Goal: Task Accomplishment & Management: Use online tool/utility

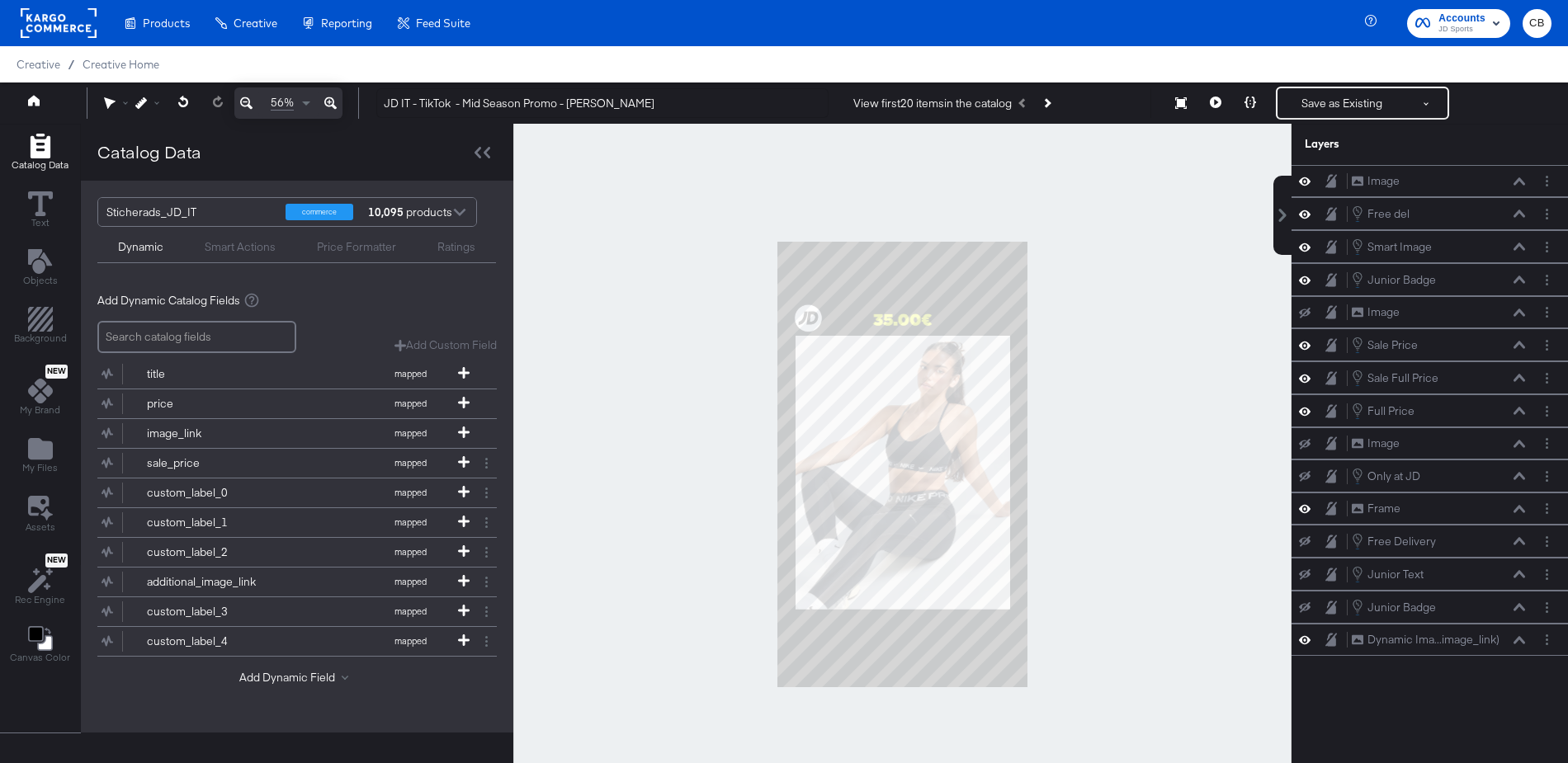
scroll to position [42, 0]
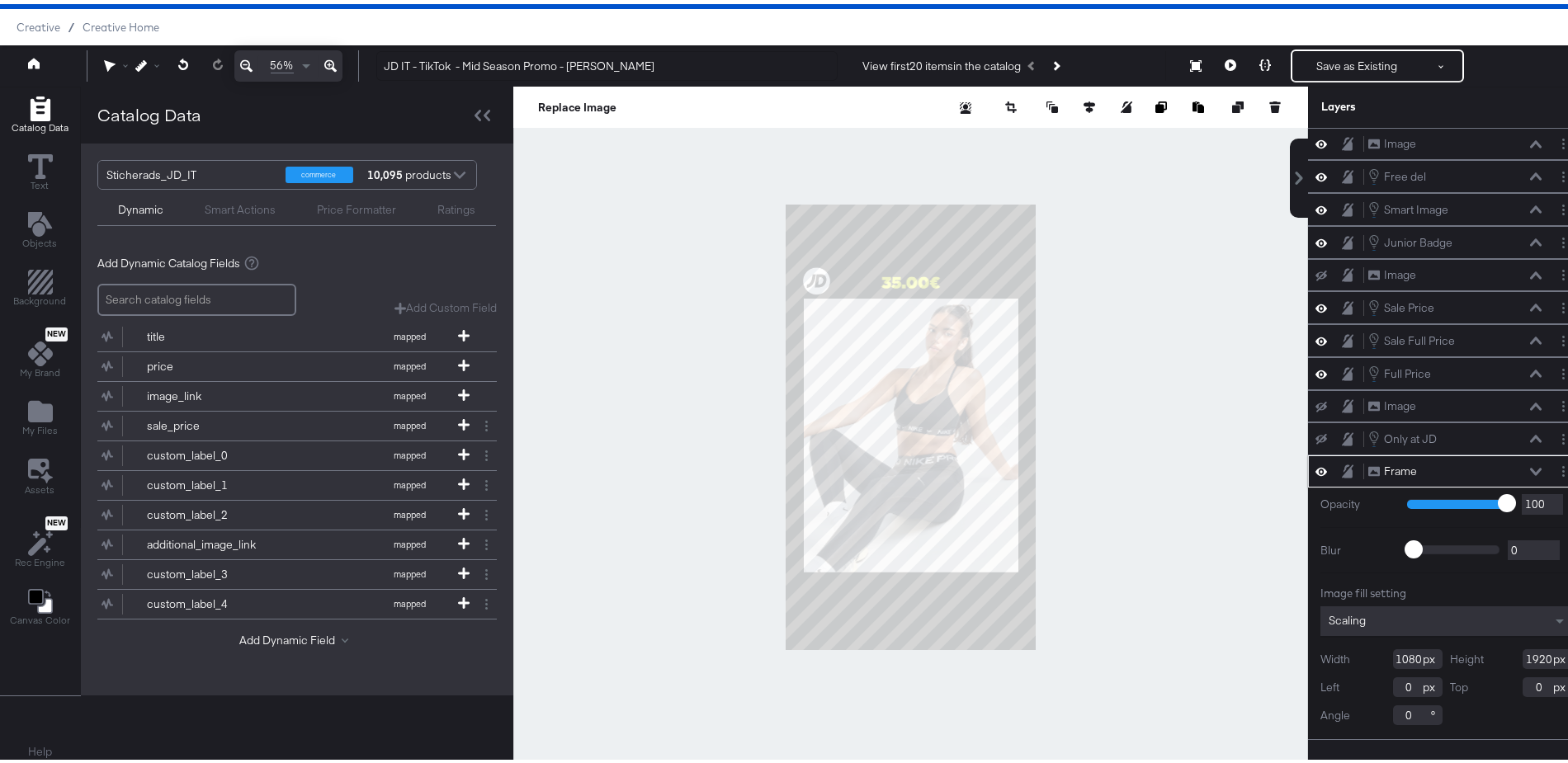
click at [1530, 464] on icon at bounding box center [1535, 468] width 11 height 9
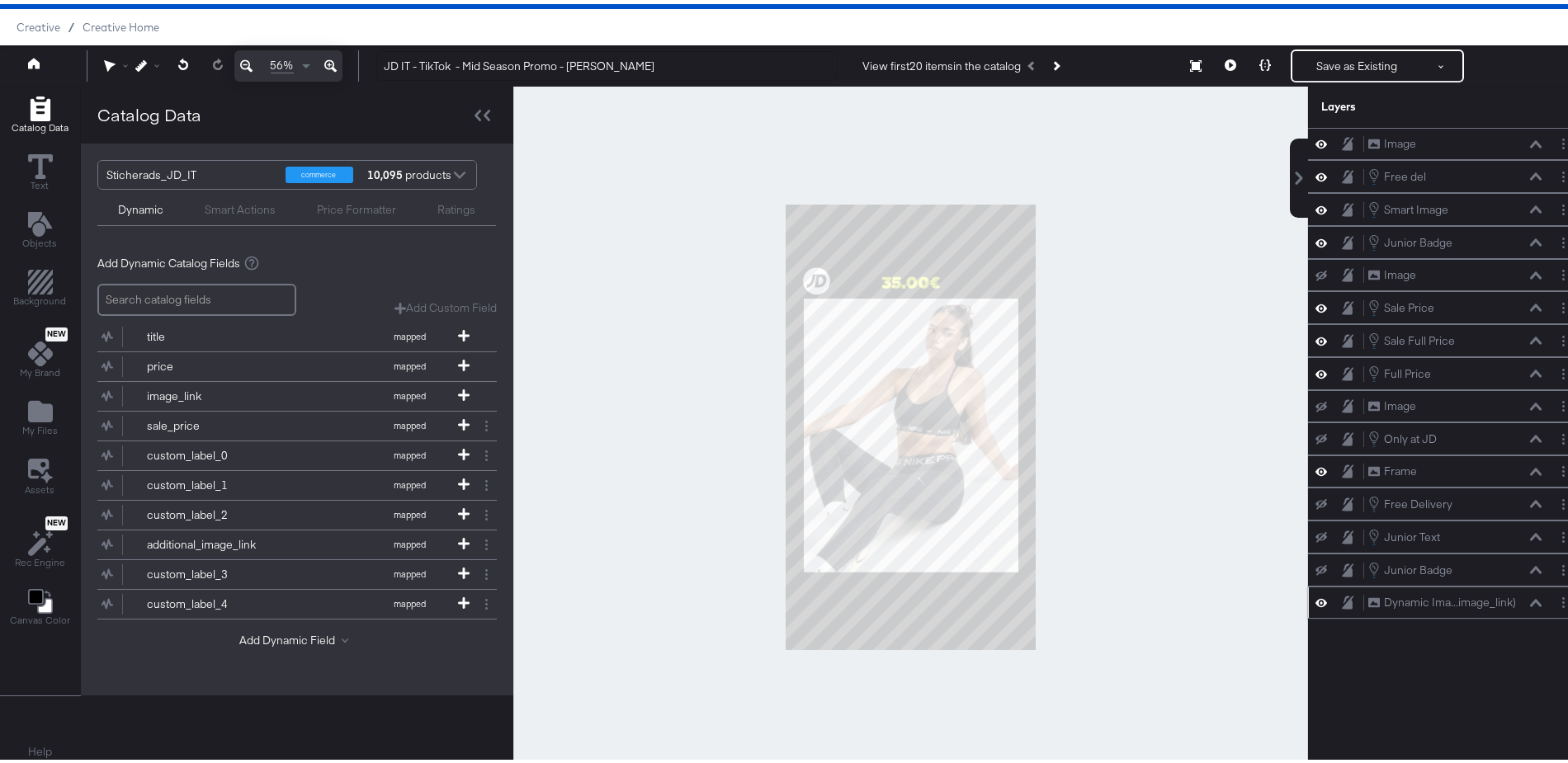
click at [1530, 595] on icon at bounding box center [1535, 599] width 11 height 8
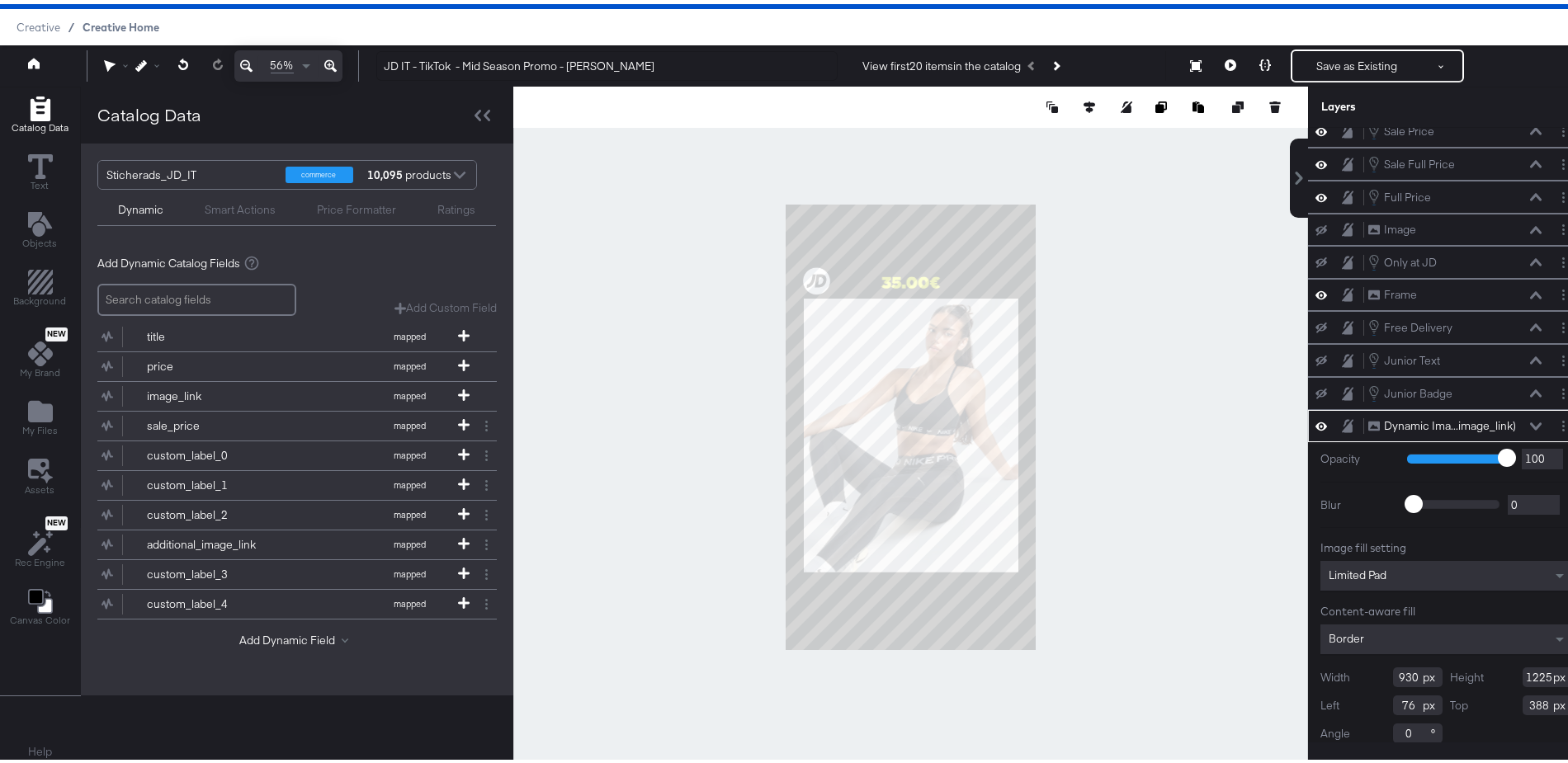
click at [137, 18] on span "Creative Home" at bounding box center [120, 22] width 77 height 13
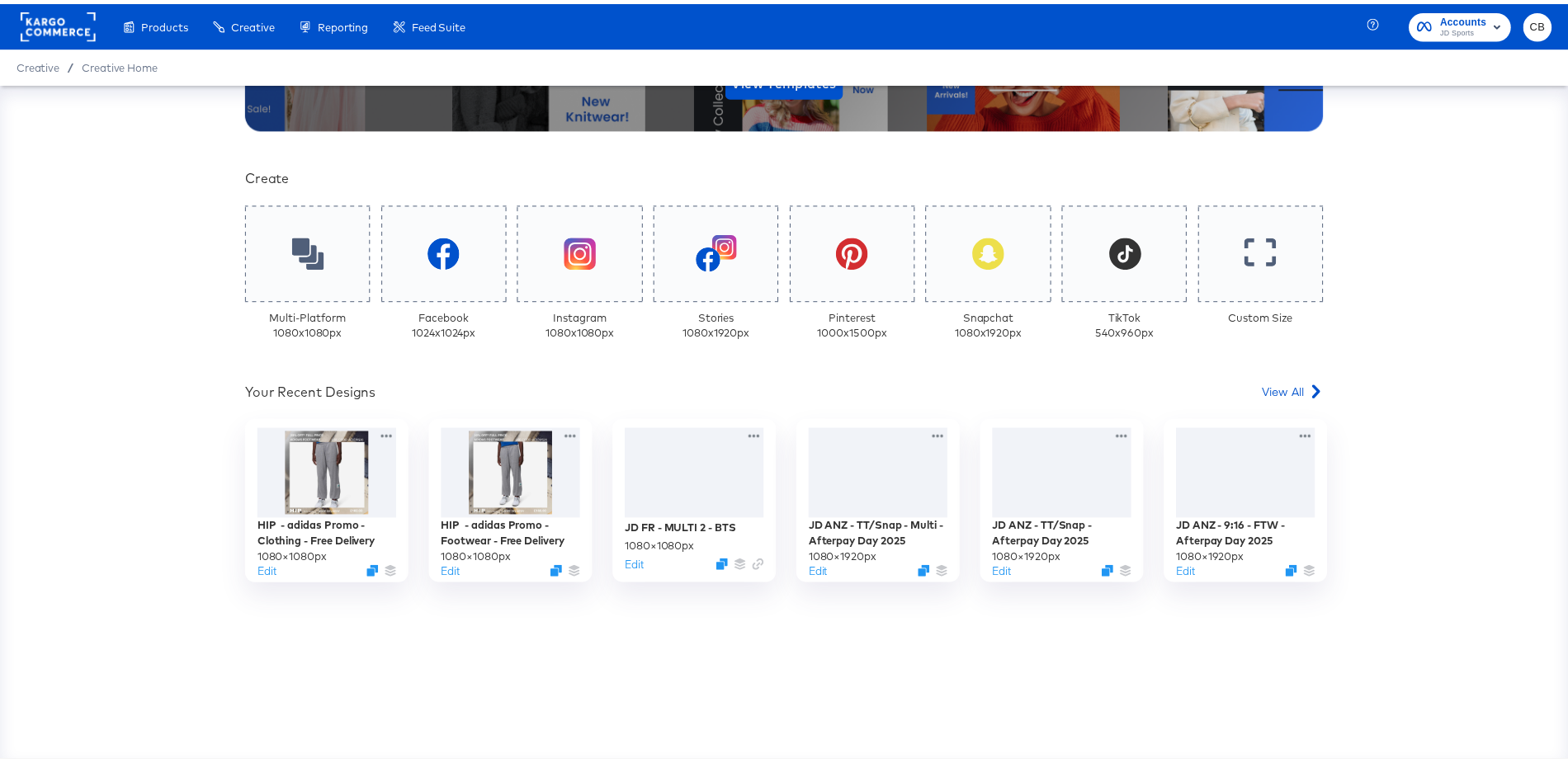
scroll to position [325, 0]
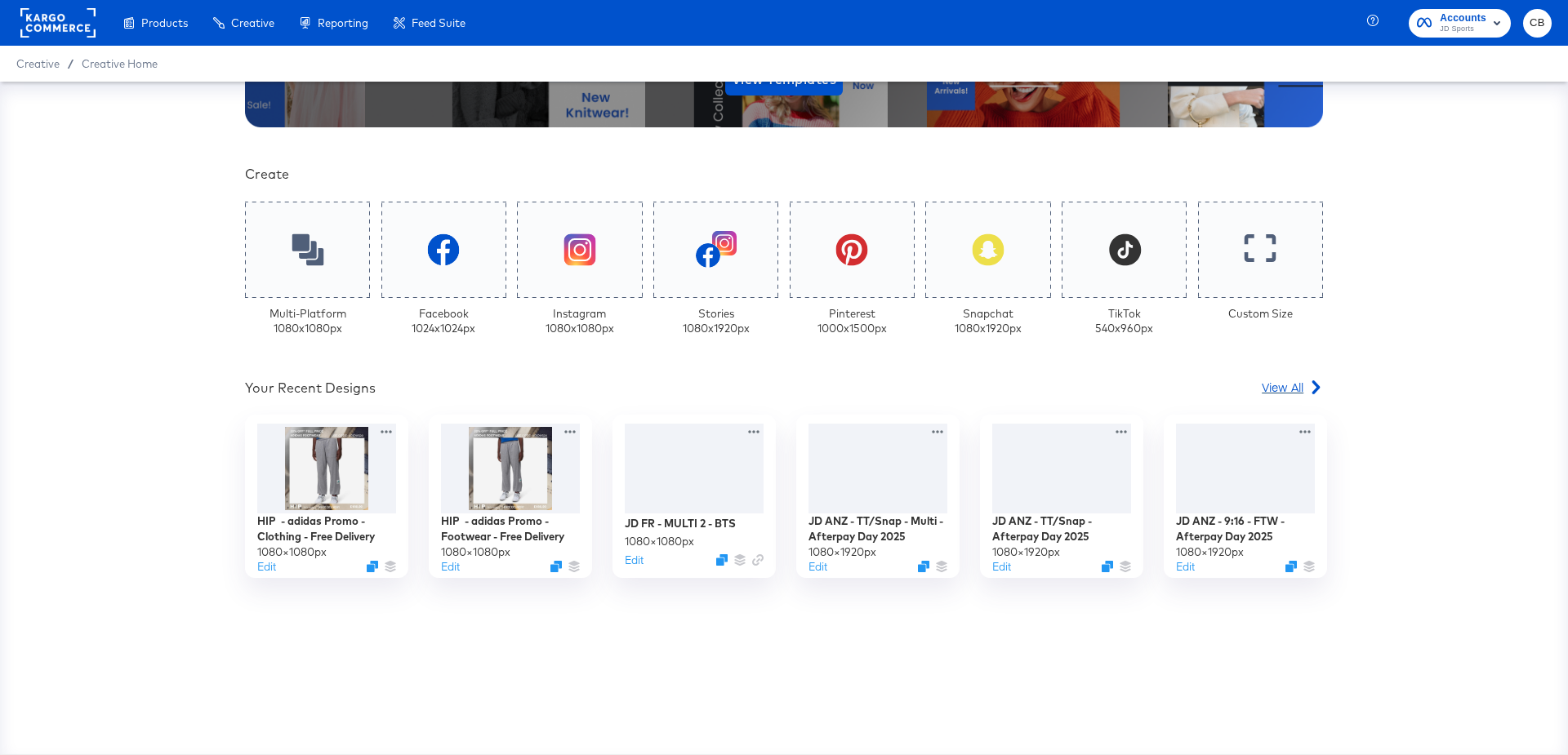
click at [1287, 383] on span "View All" at bounding box center [1282, 387] width 42 height 16
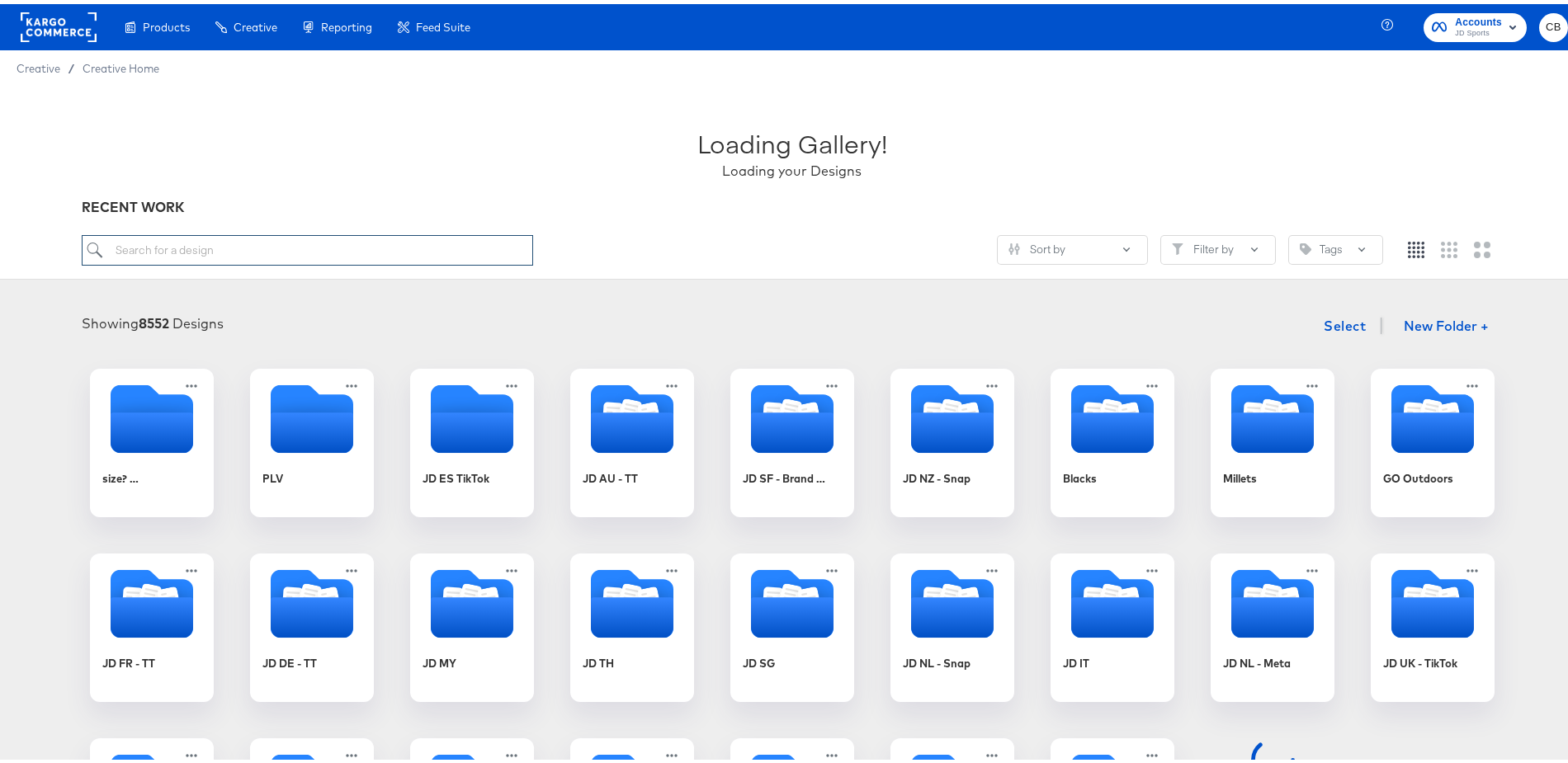
click at [139, 242] on input "search" at bounding box center [307, 246] width 451 height 30
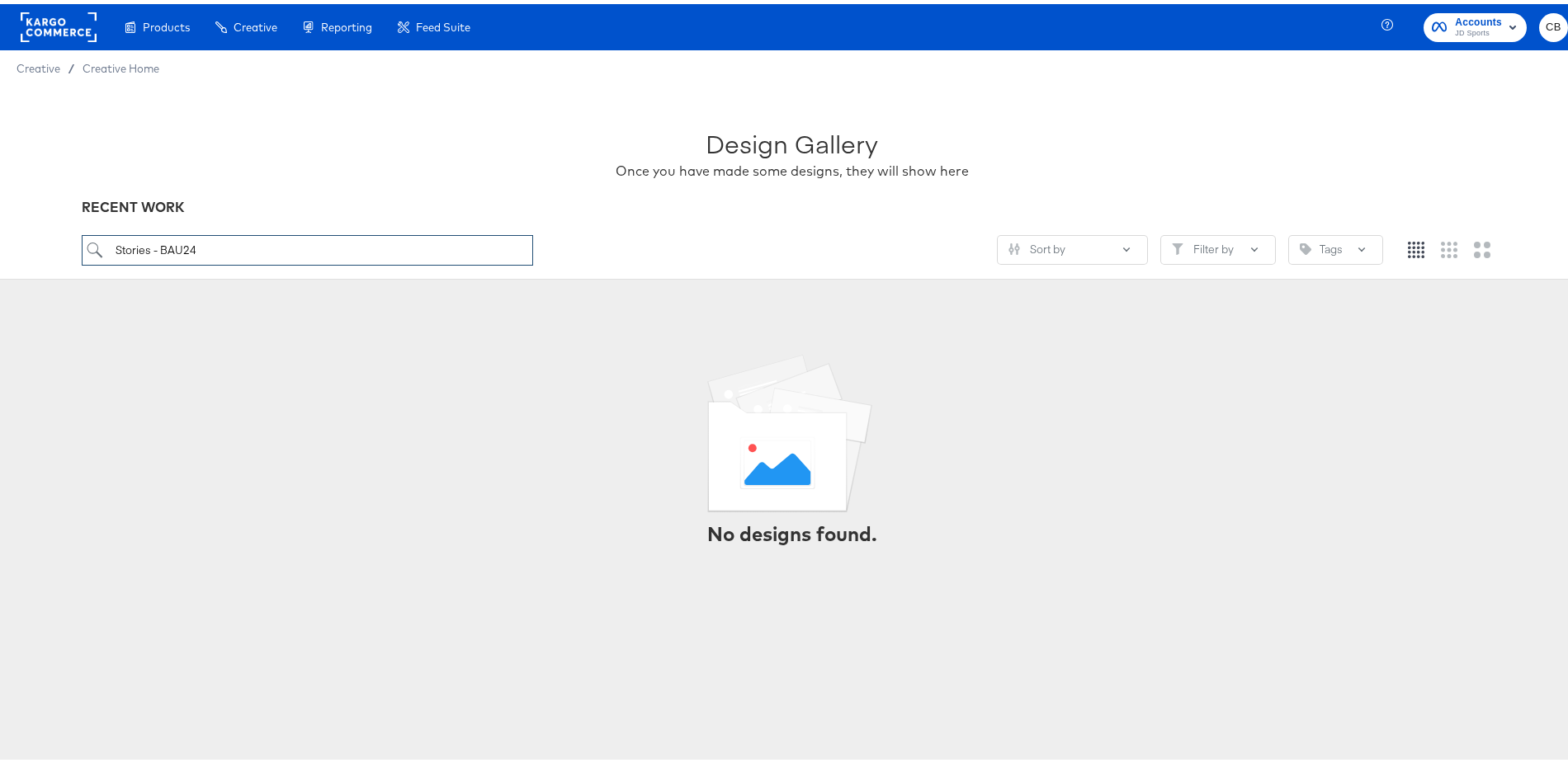
click at [179, 245] on input "Stories - BAU24" at bounding box center [307, 246] width 451 height 30
click at [310, 256] on input "Stories - BAU 24" at bounding box center [307, 246] width 451 height 30
drag, startPoint x: 226, startPoint y: 247, endPoint x: 188, endPoint y: 242, distance: 38.3
click at [188, 242] on input "Stories - BAU 24" at bounding box center [307, 246] width 451 height 30
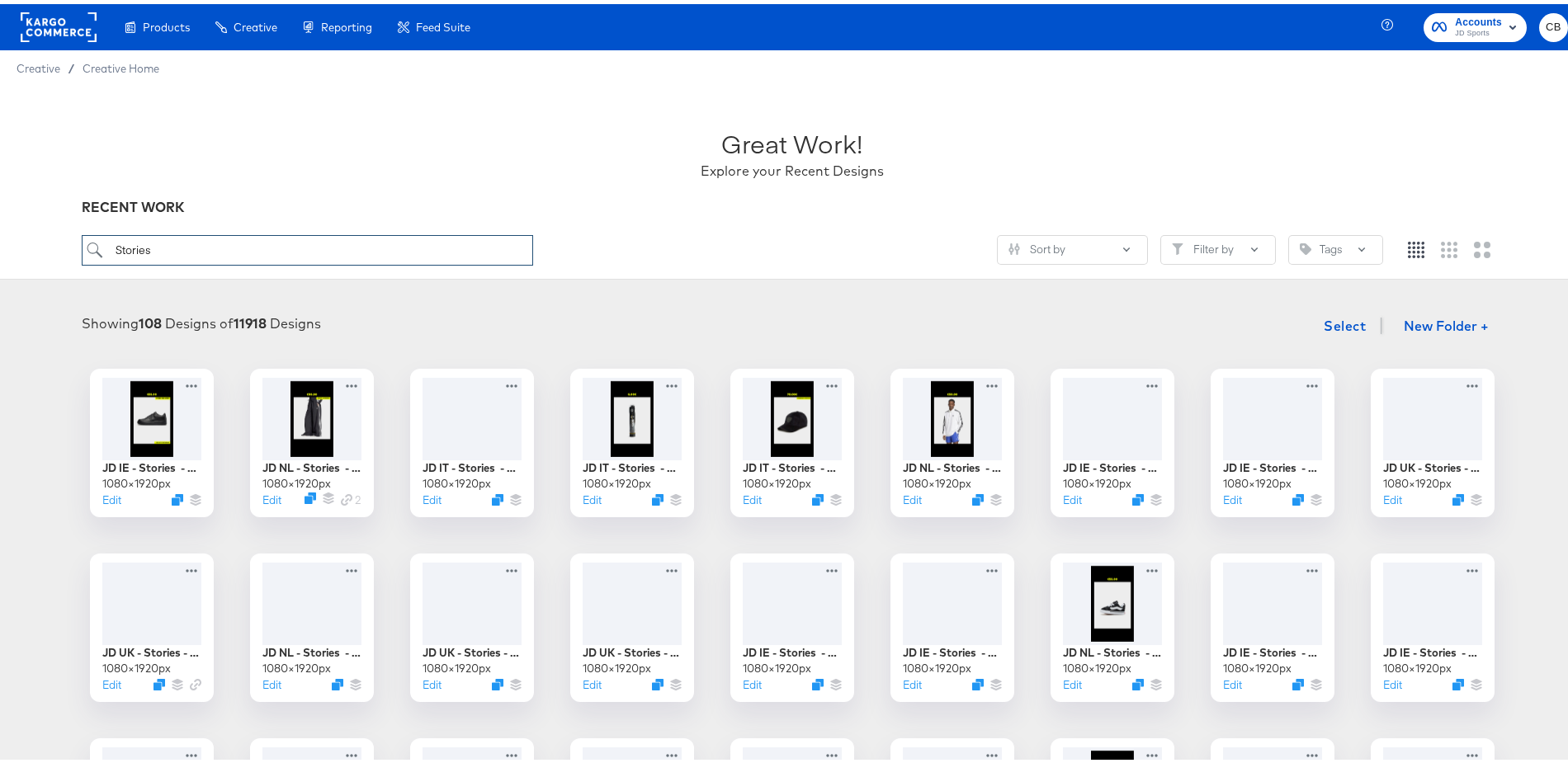
click at [112, 247] on input "Stories" at bounding box center [307, 246] width 451 height 30
type input "IT - Stories"
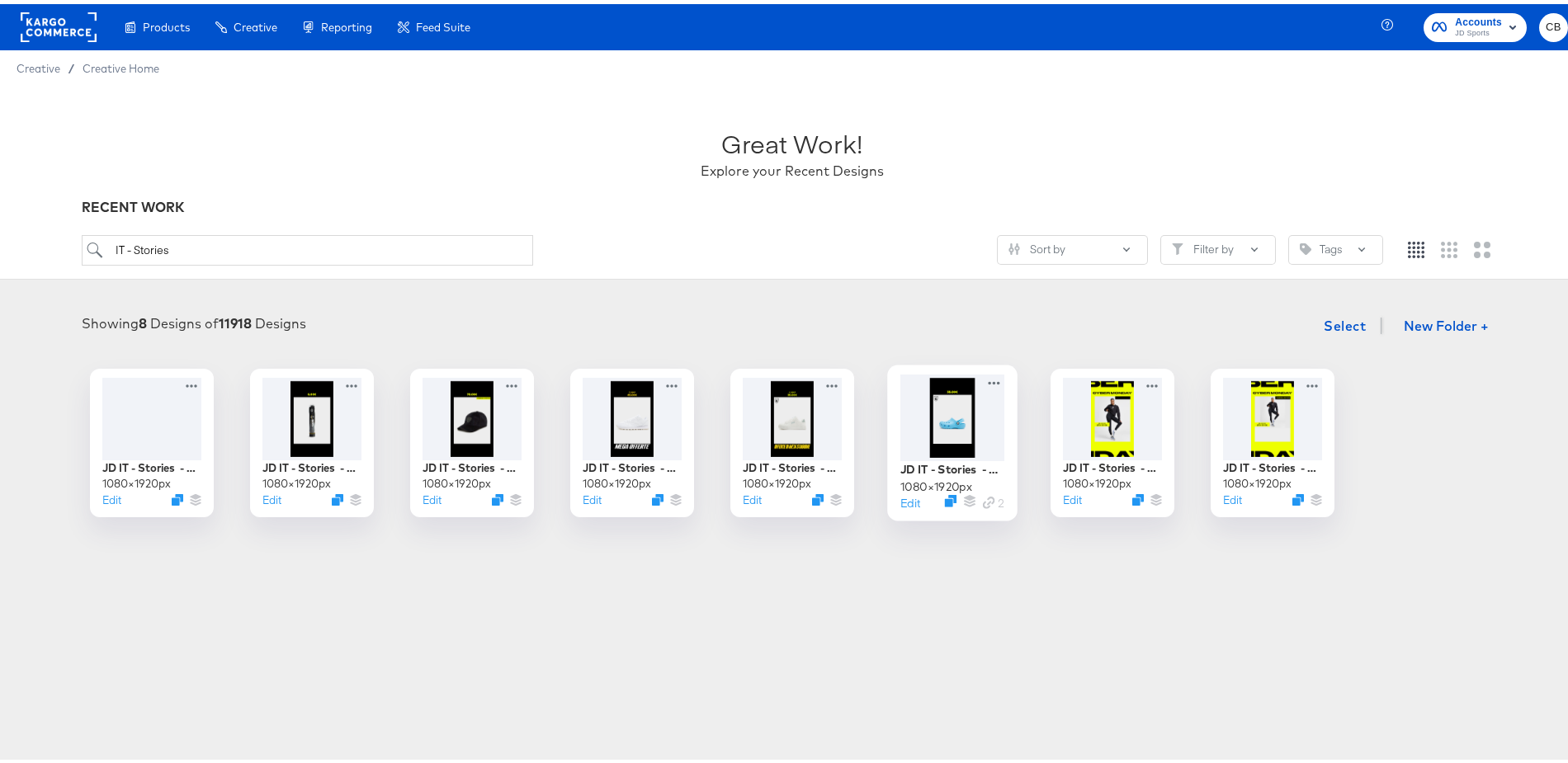
click at [937, 423] on div at bounding box center [952, 414] width 104 height 87
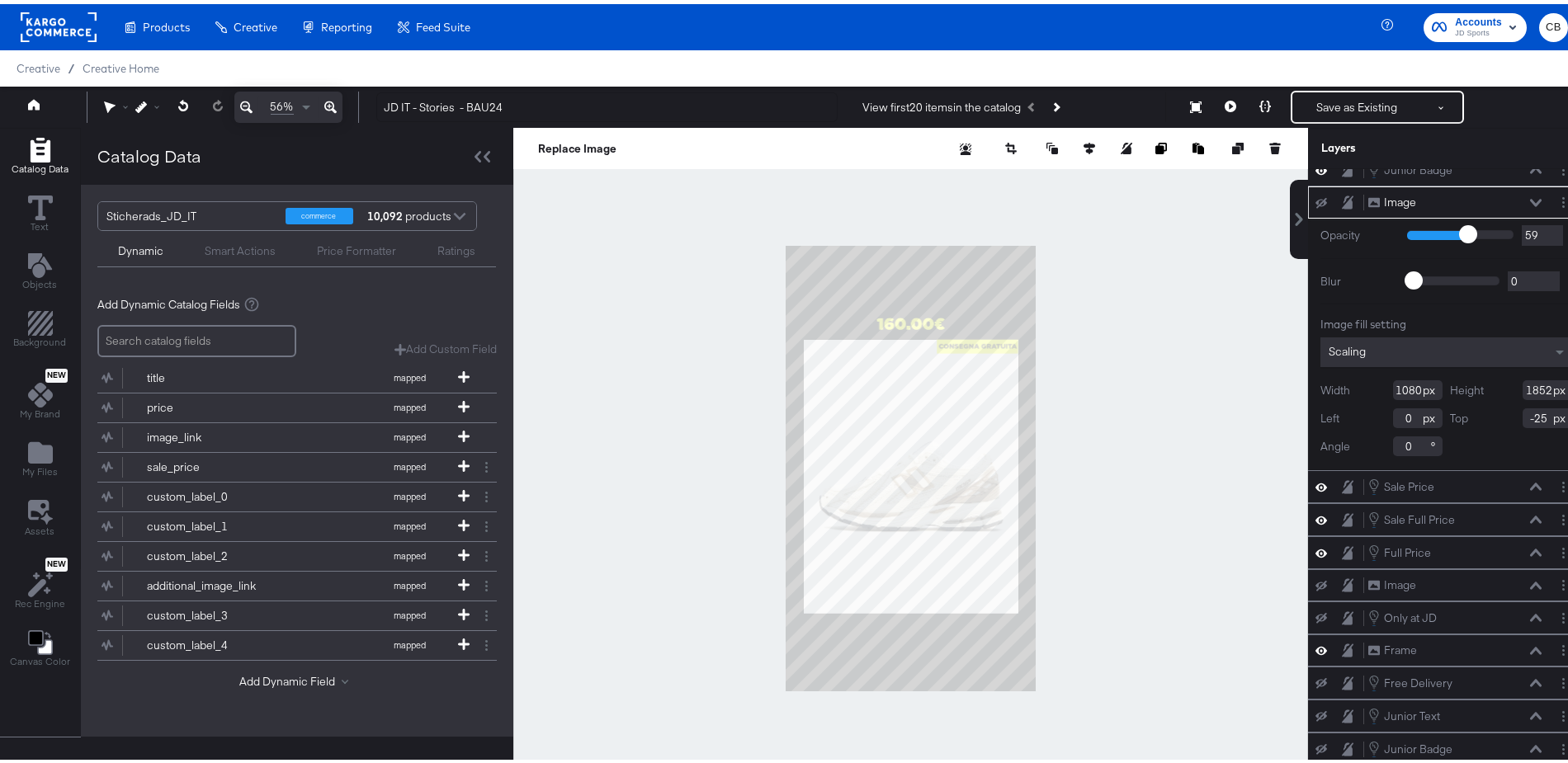
scroll to position [42, 0]
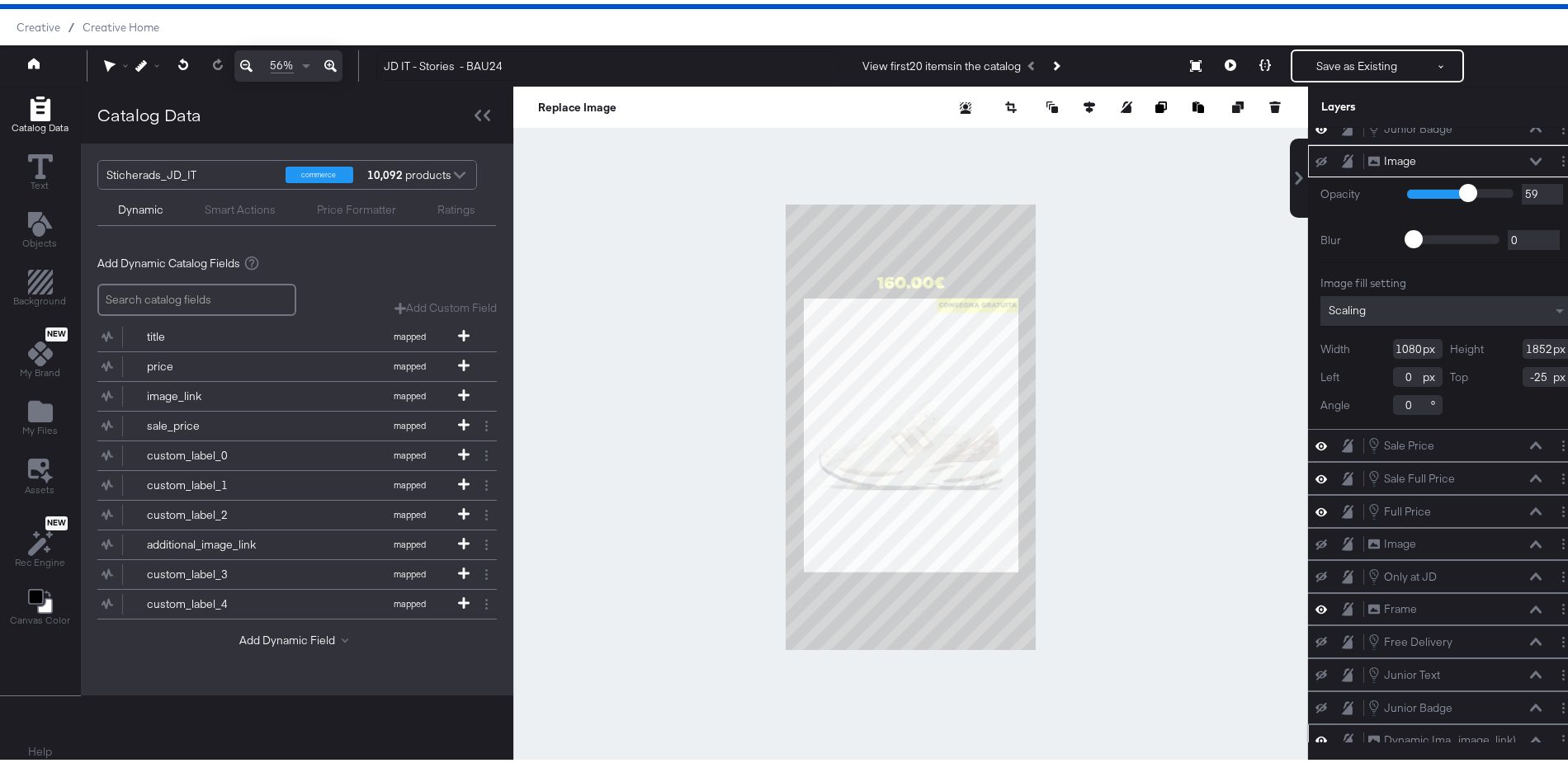
click at [1530, 733] on icon at bounding box center [1535, 737] width 11 height 9
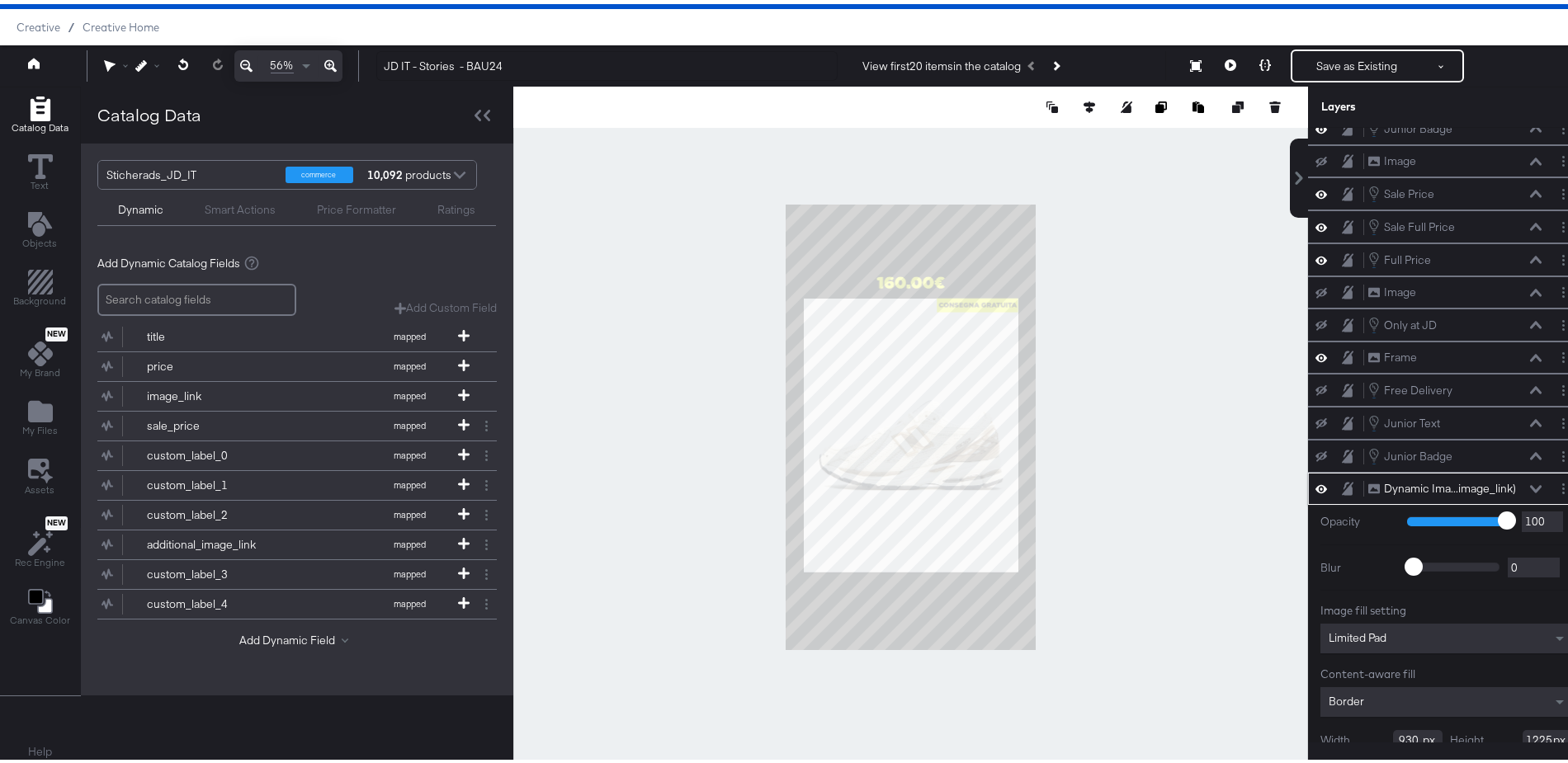
scroll to position [145, 0]
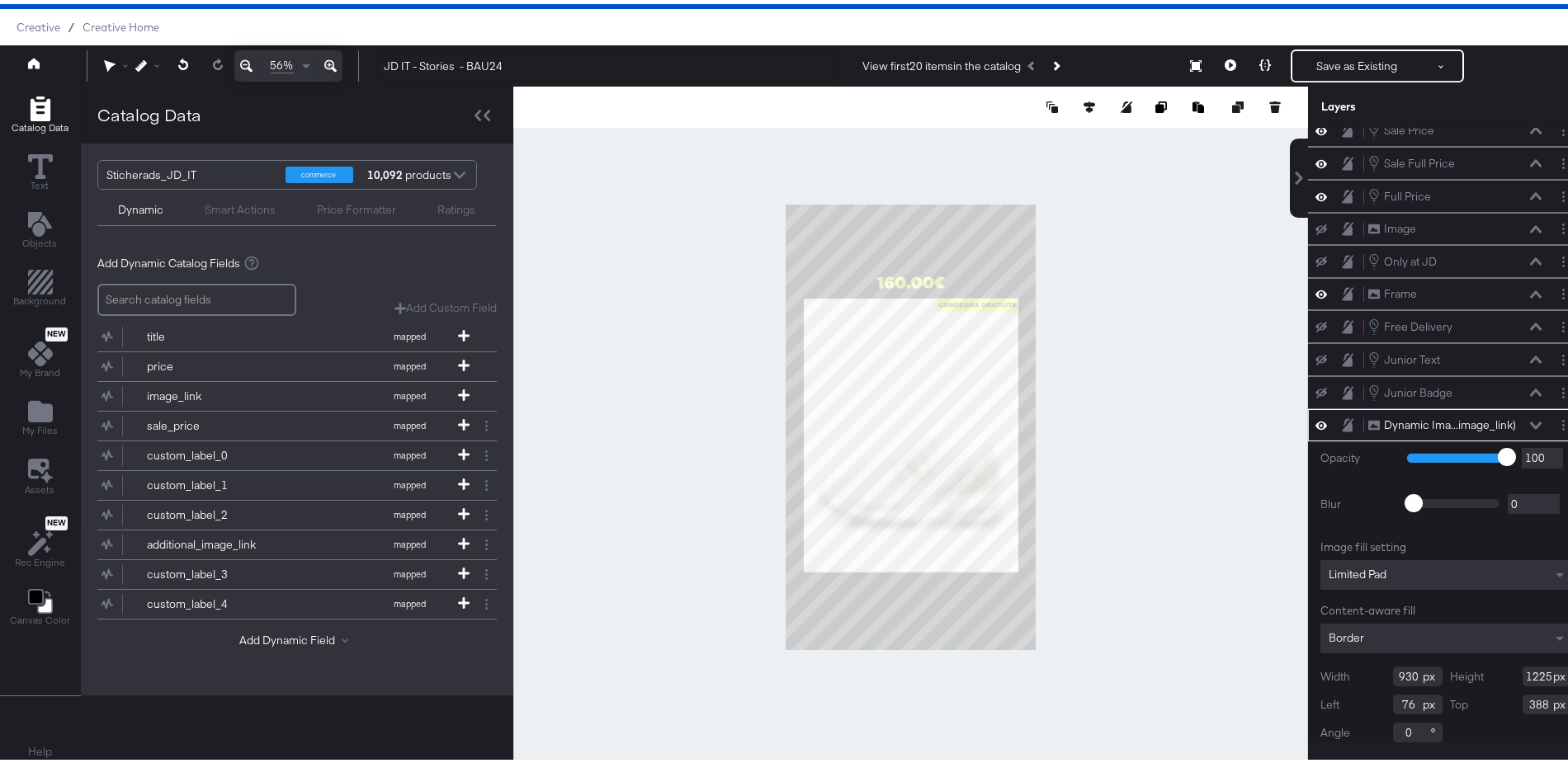
type input "1447"
type input "394"
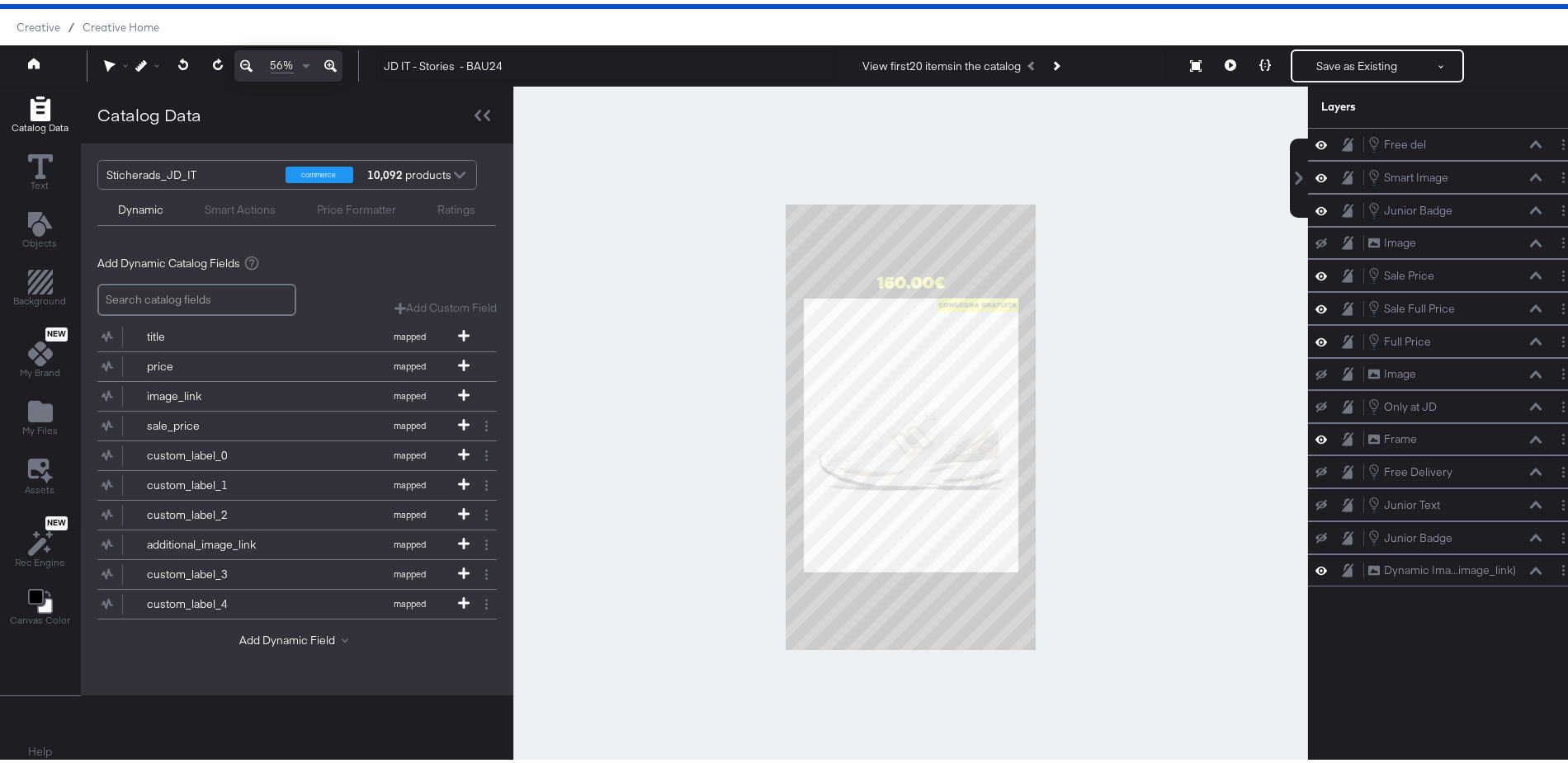
scroll to position [0, 0]
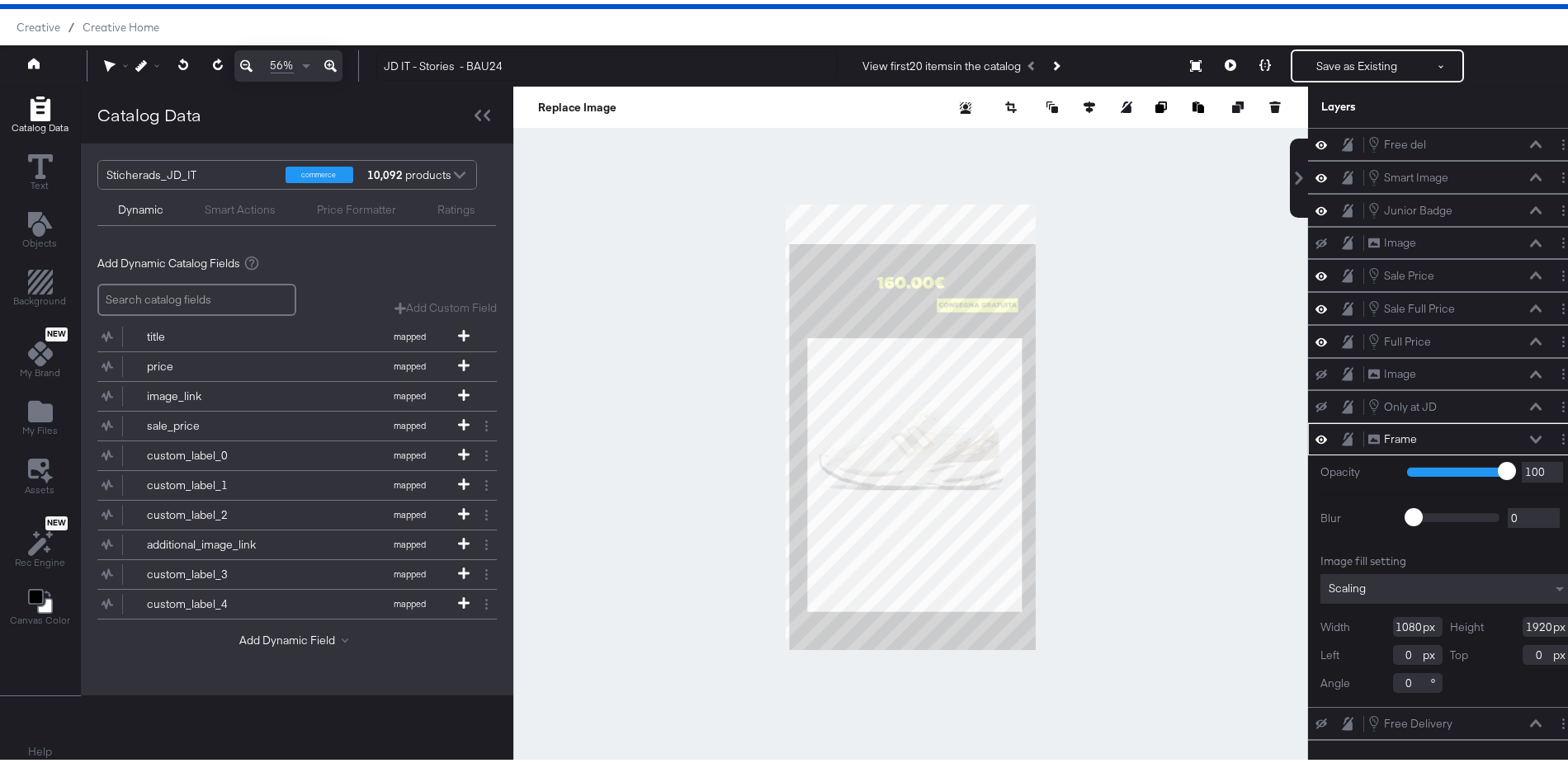
type input "16"
type input "171"
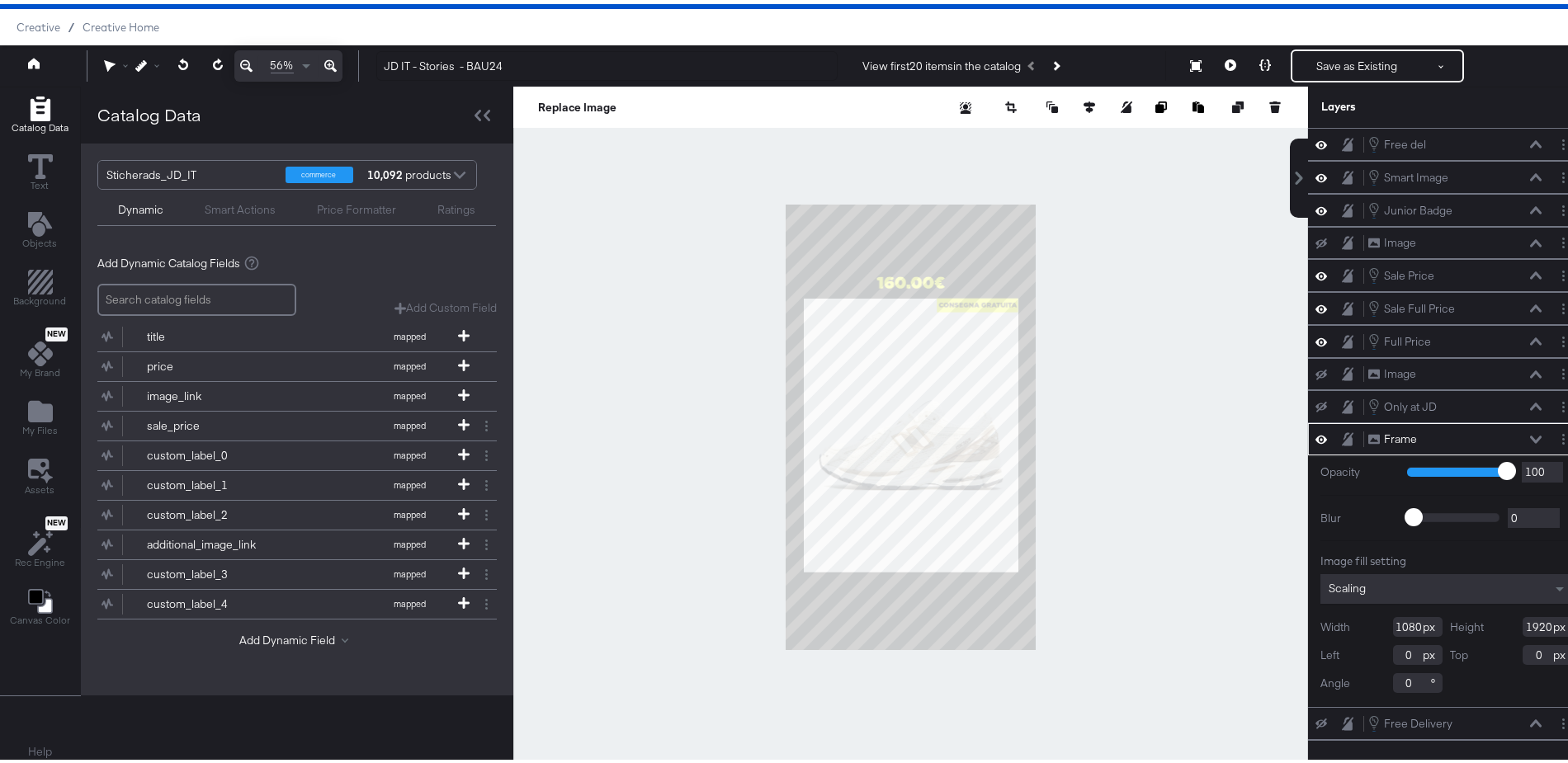
click at [1180, 521] on div at bounding box center [910, 423] width 795 height 682
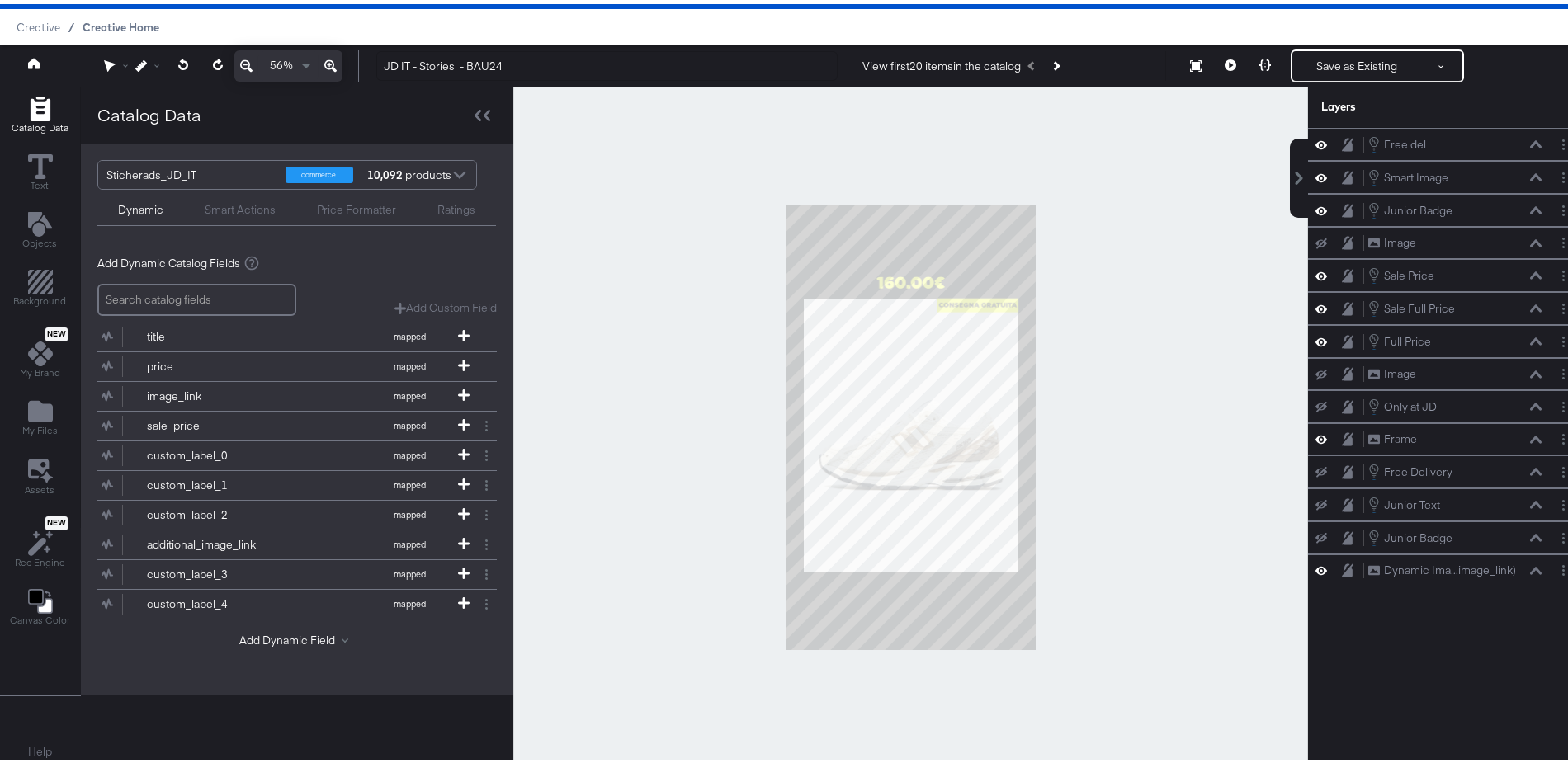
click at [117, 24] on span "Creative Home" at bounding box center [120, 22] width 77 height 13
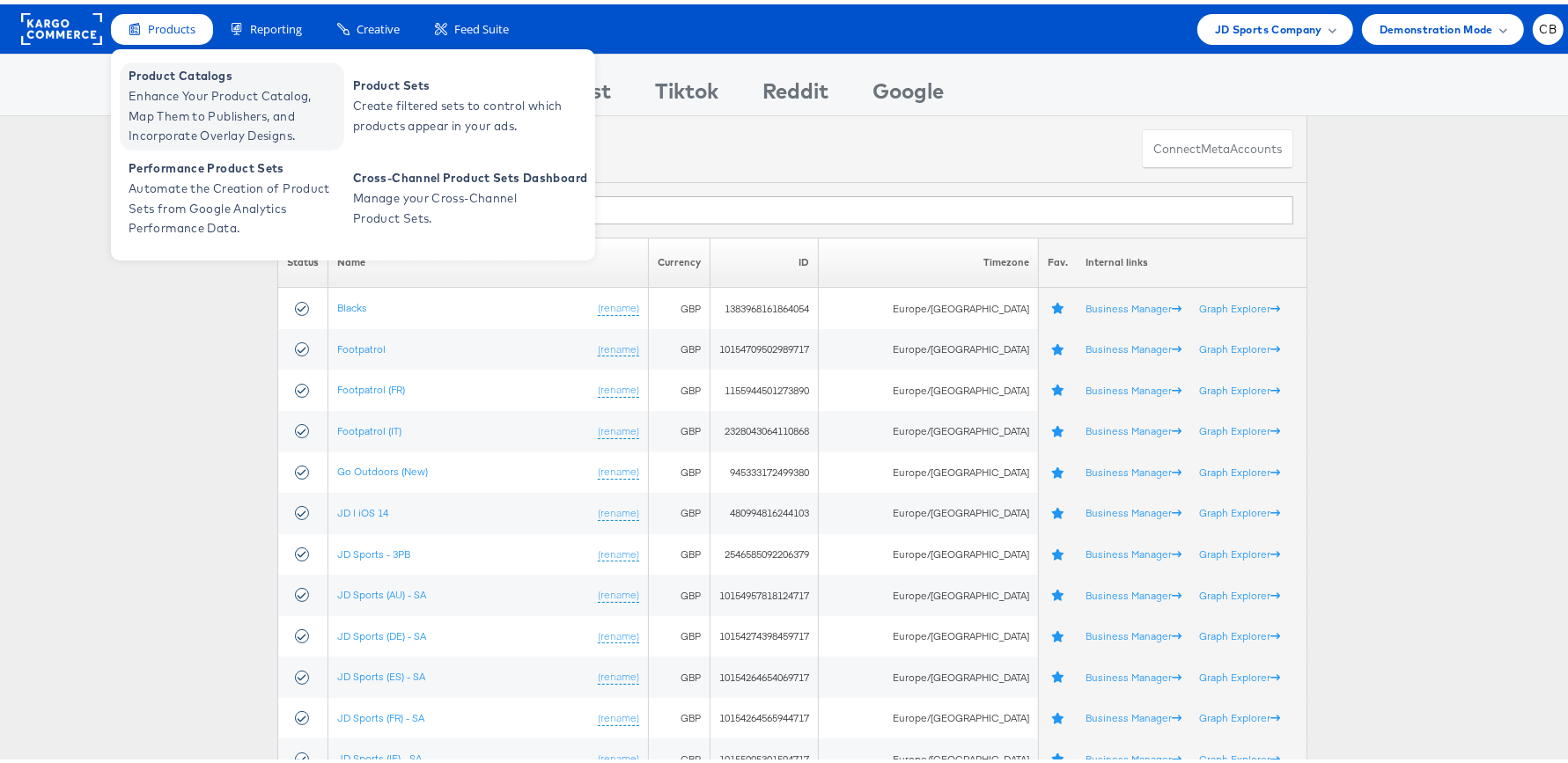
click at [167, 104] on span "Enhance Your Product Catalog, Map Them to Publishers, and Incorporate Overlay D…" at bounding box center [233, 112] width 211 height 60
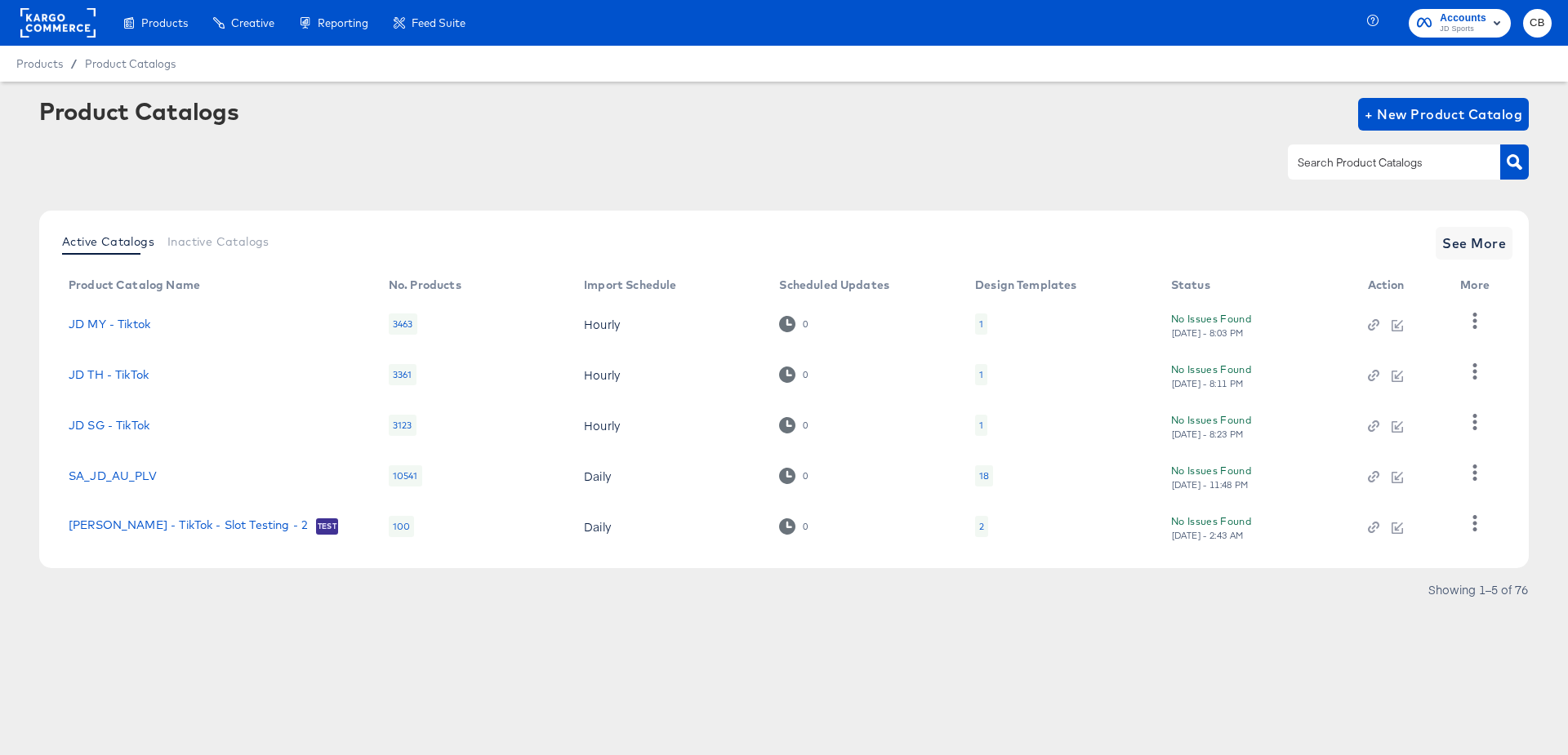
click at [1364, 165] on input "text" at bounding box center [1381, 163] width 174 height 19
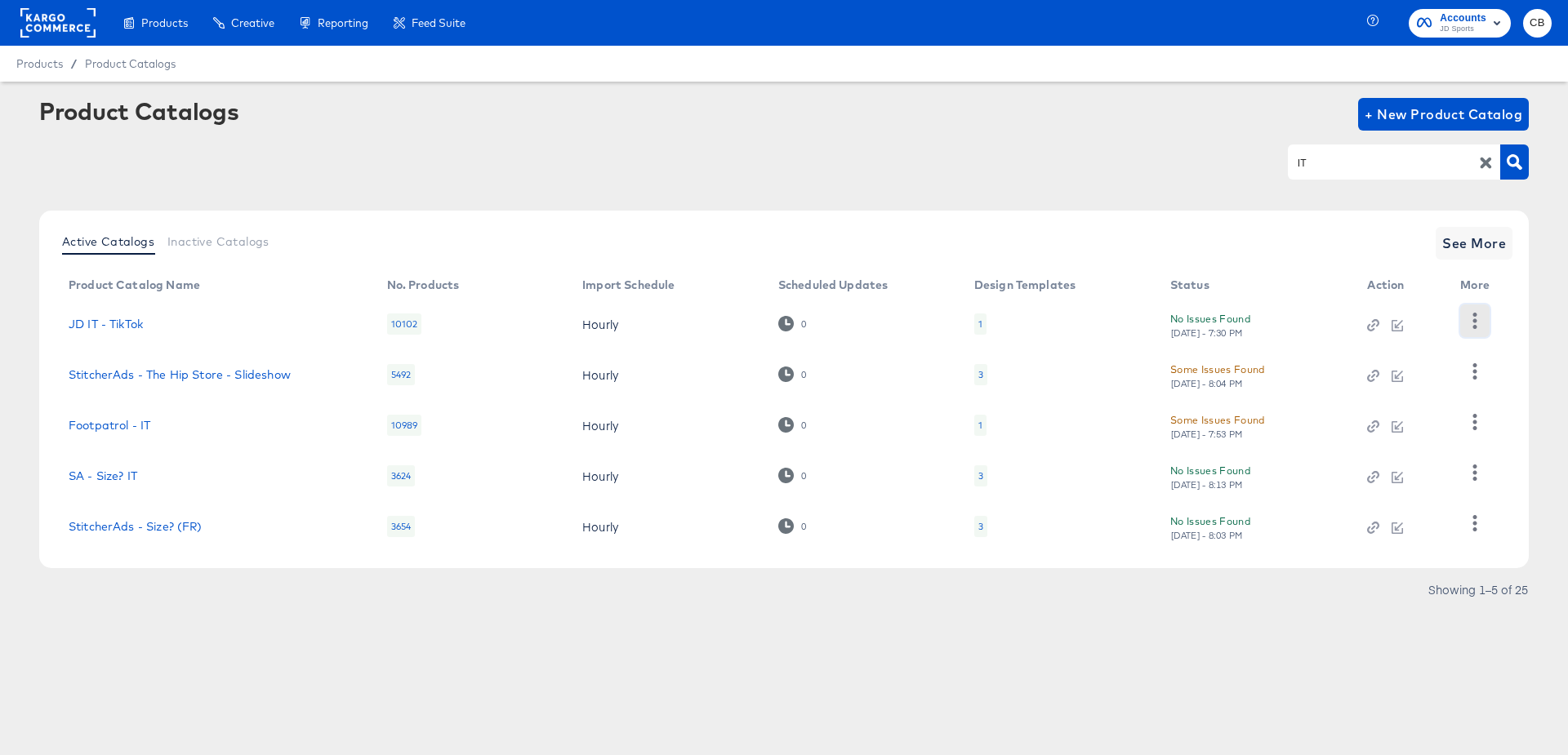
click at [1471, 320] on icon "button" at bounding box center [1474, 320] width 15 height 15
click at [1369, 376] on div "HUD Checks (Internal)" at bounding box center [1407, 380] width 163 height 27
click at [1328, 161] on input "IT" at bounding box center [1381, 163] width 174 height 19
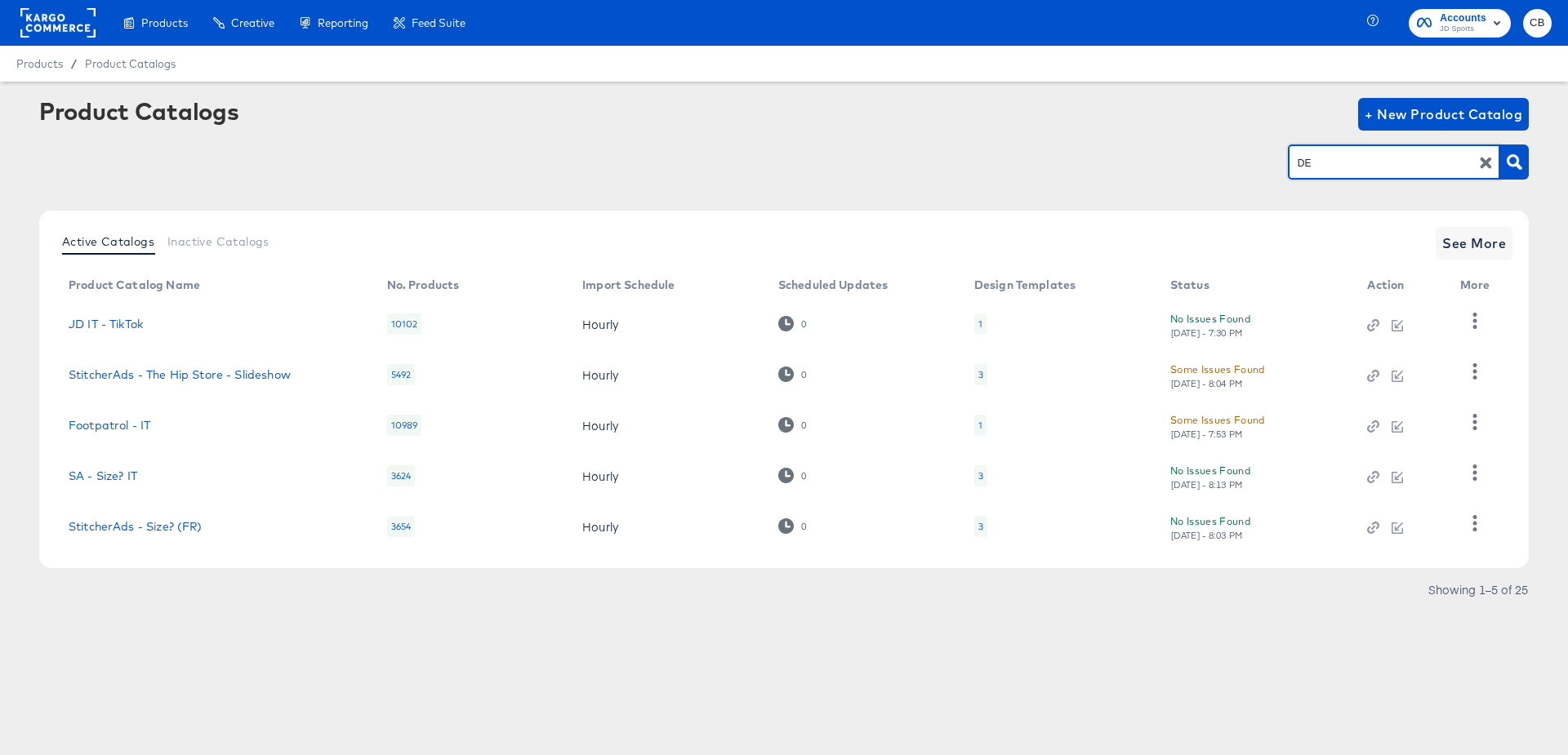
type input "DE"
click at [1475, 241] on span "See More" at bounding box center [1474, 243] width 63 height 23
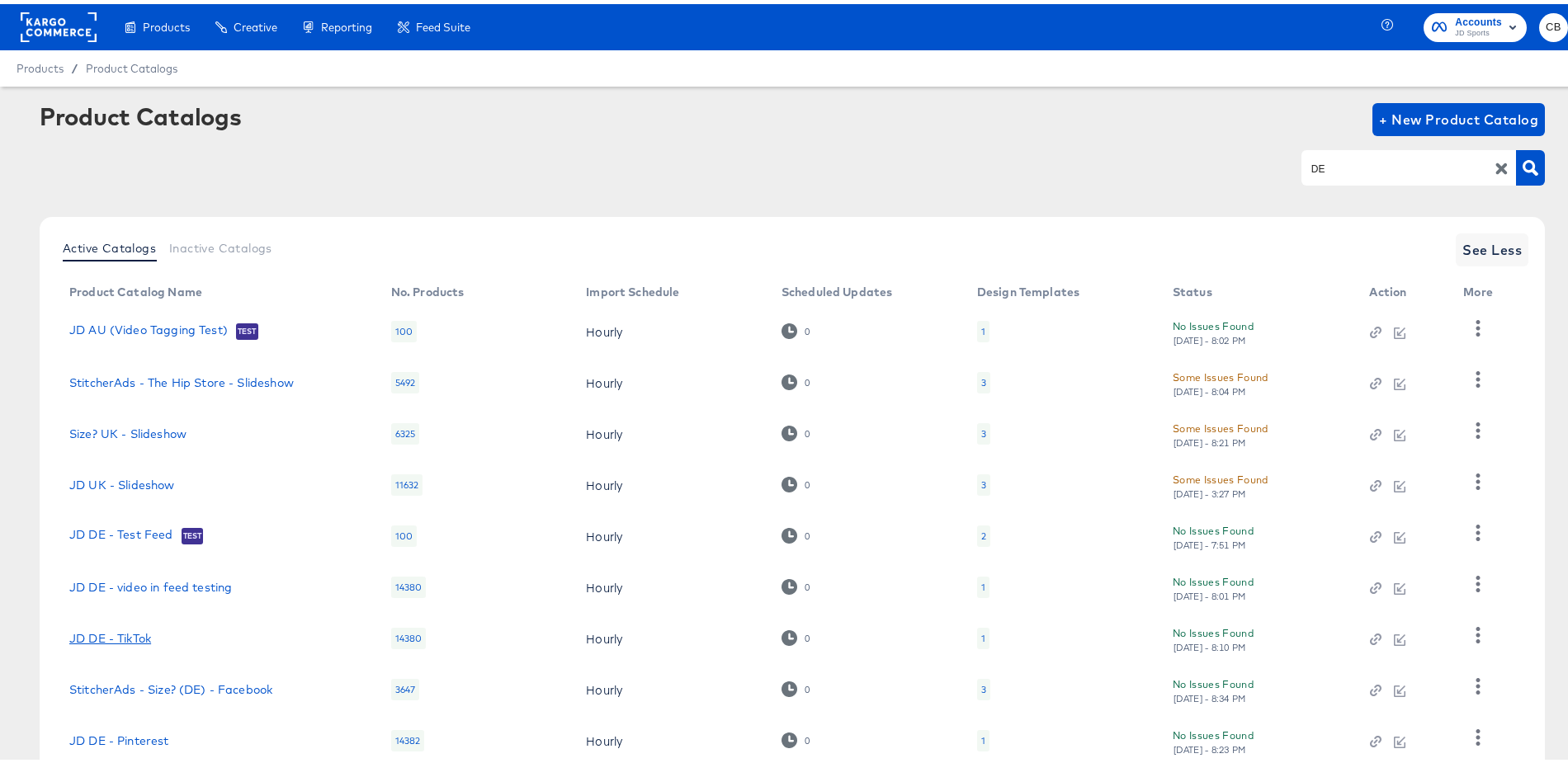
click at [126, 637] on link "JD DE - TikTok" at bounding box center [110, 634] width 81 height 13
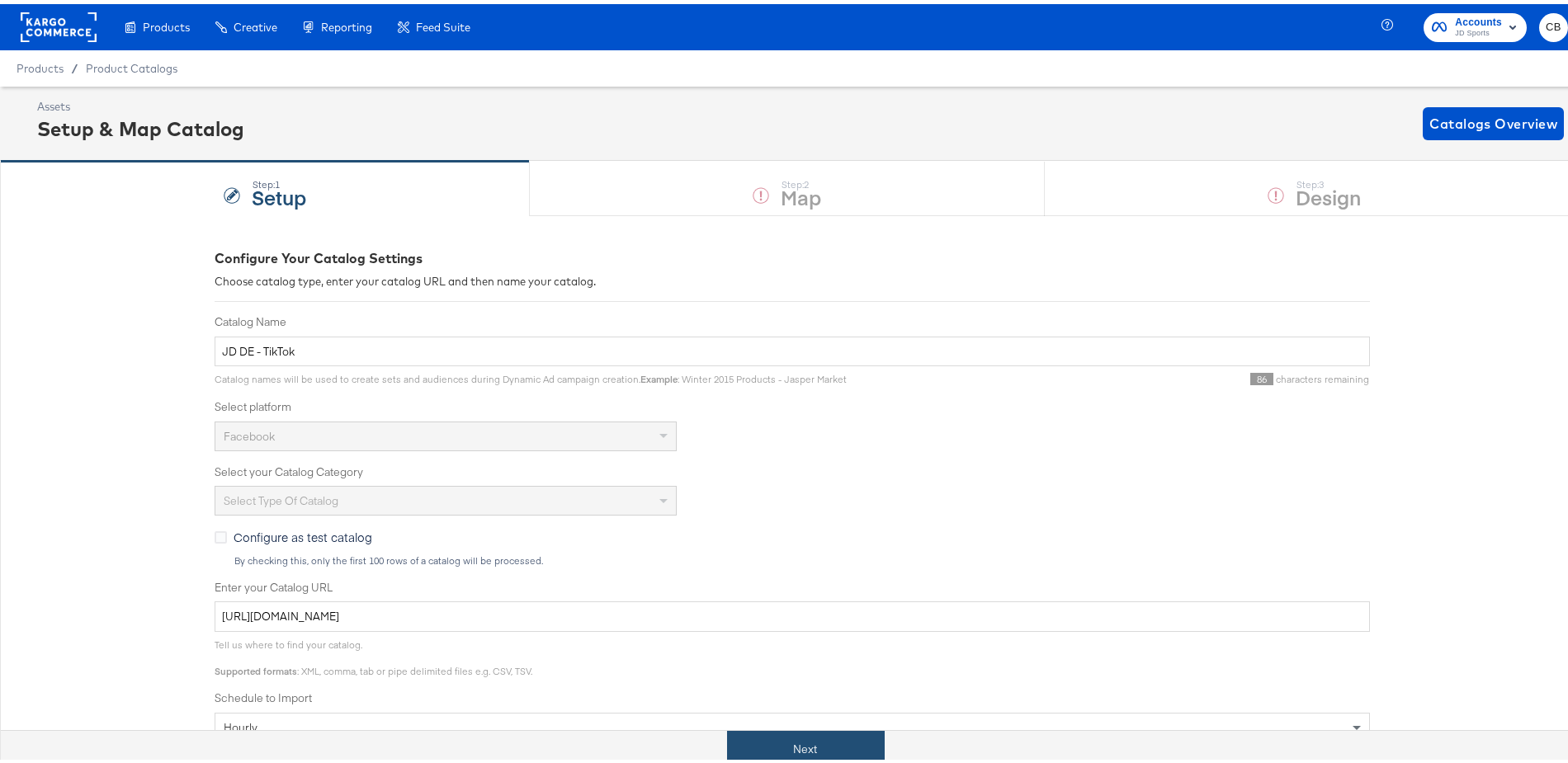
click at [774, 741] on button "Next" at bounding box center [805, 745] width 157 height 37
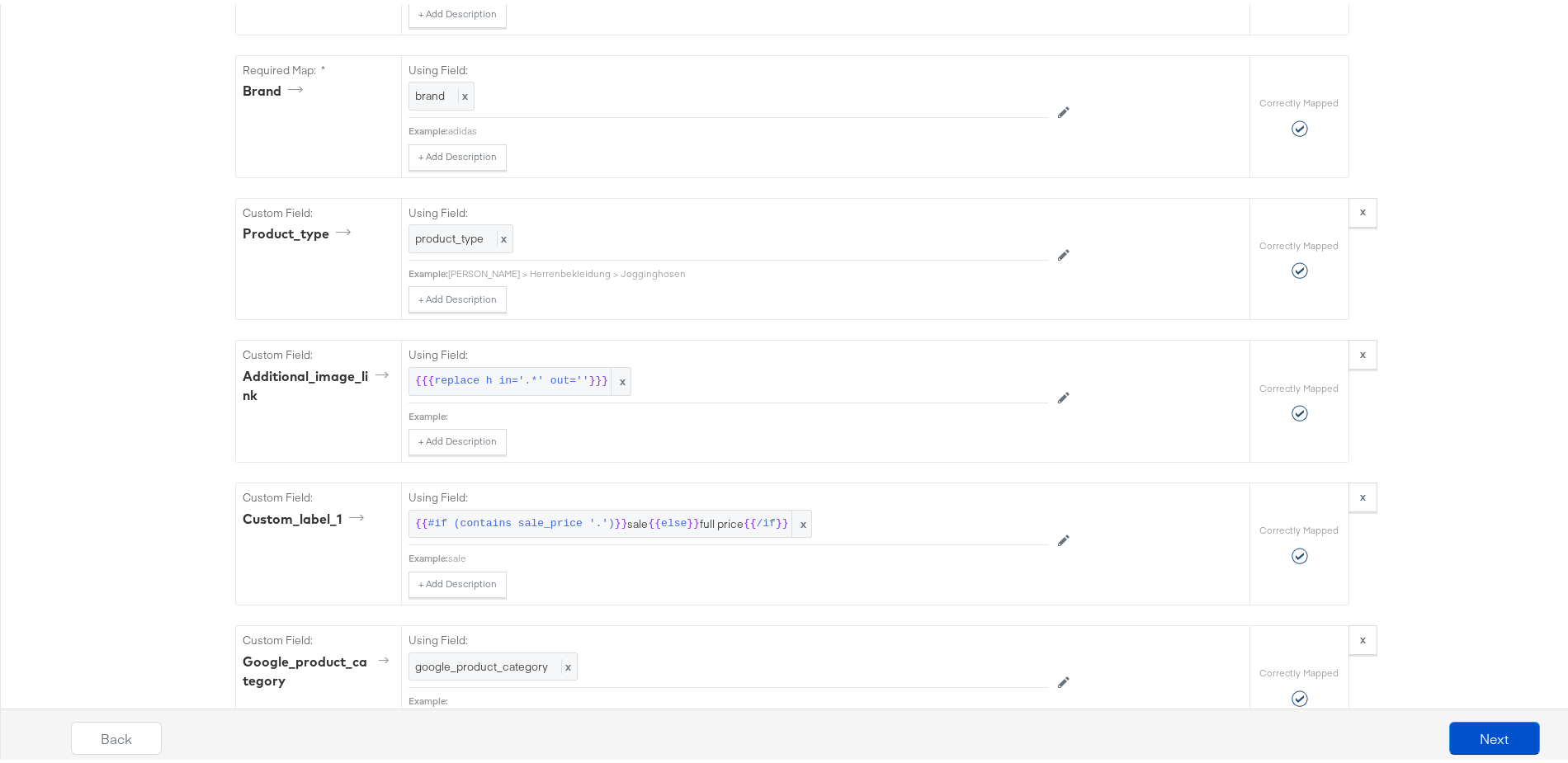
scroll to position [1615, 0]
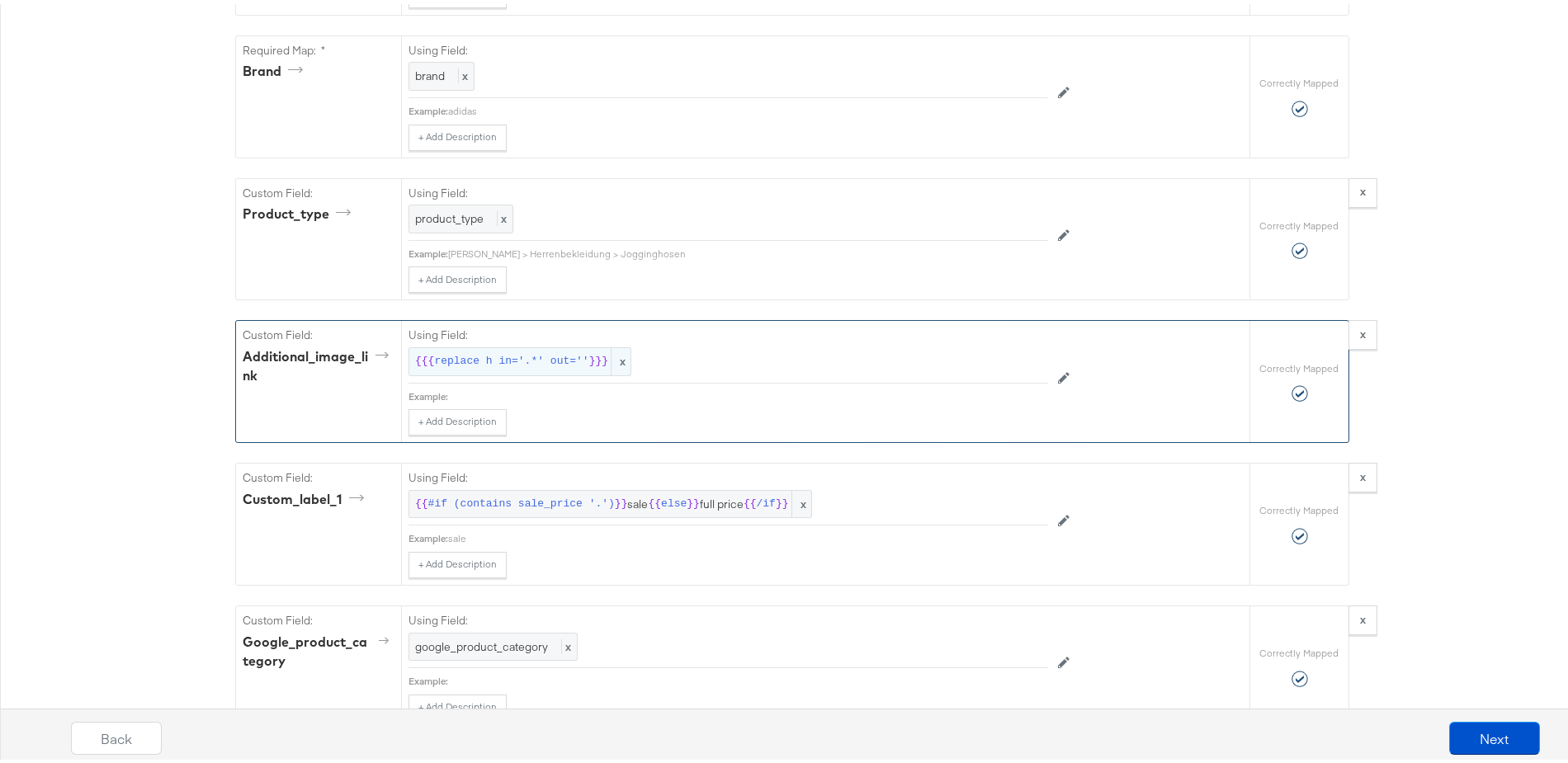
click at [496, 363] on span "replace h in='.*' out=''" at bounding box center [511, 357] width 154 height 16
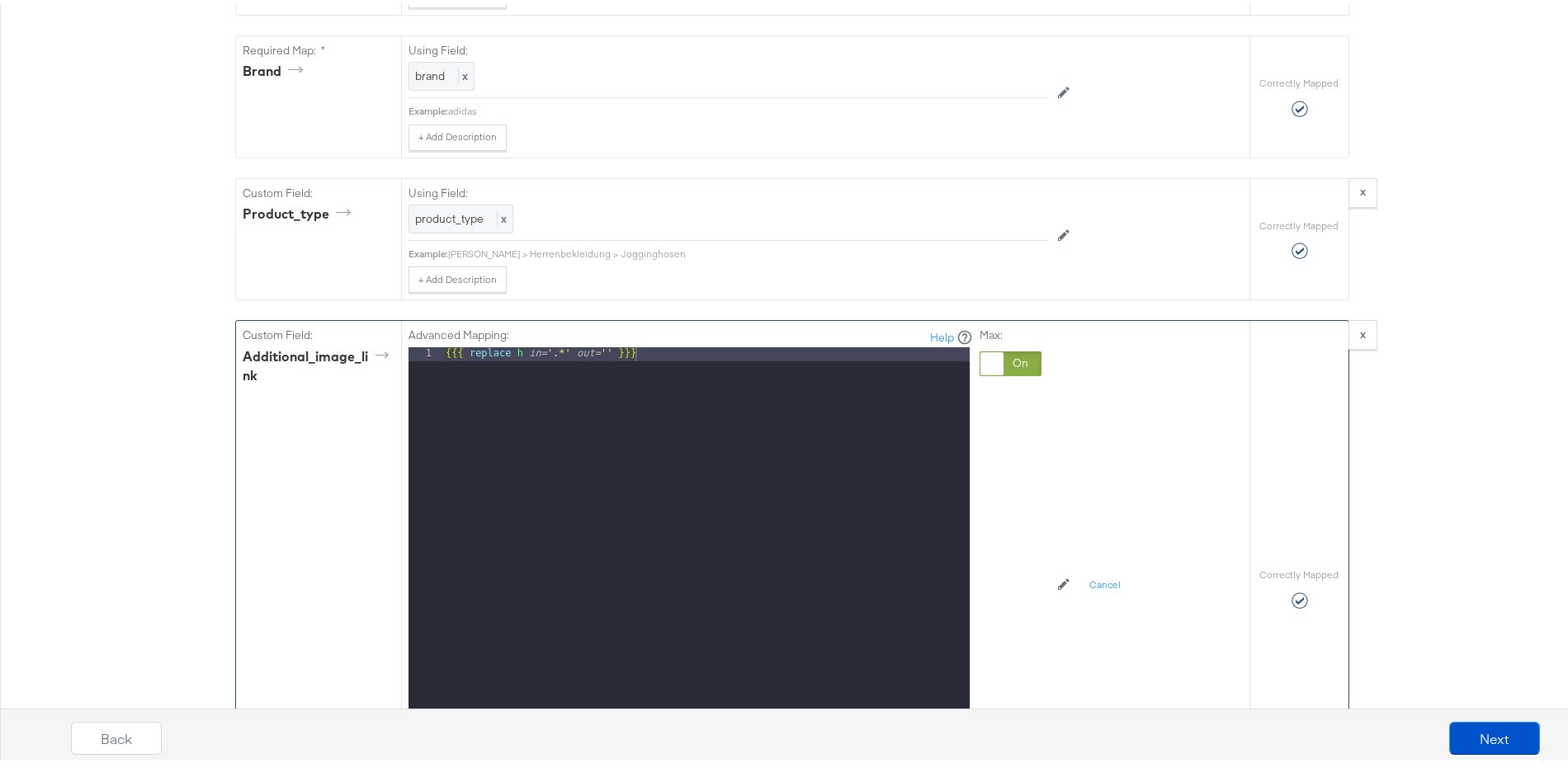
click at [726, 357] on div "{{{ replace h in= '.*' out= '' }}}" at bounding box center [706, 563] width 528 height 439
click at [726, 358] on div "{{{ replace h in= '.*' out= '' }}}" at bounding box center [706, 563] width 528 height 439
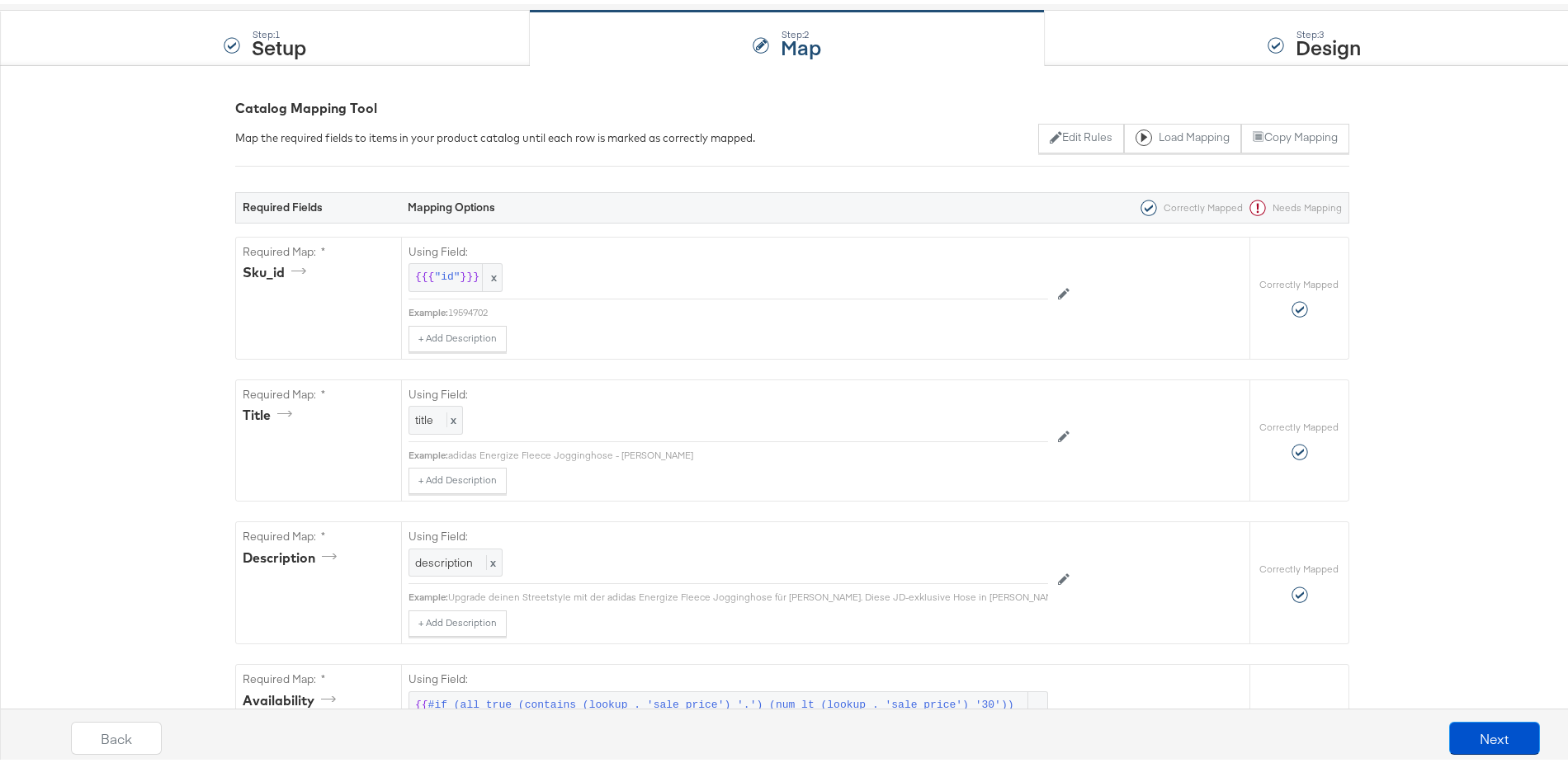
scroll to position [0, 0]
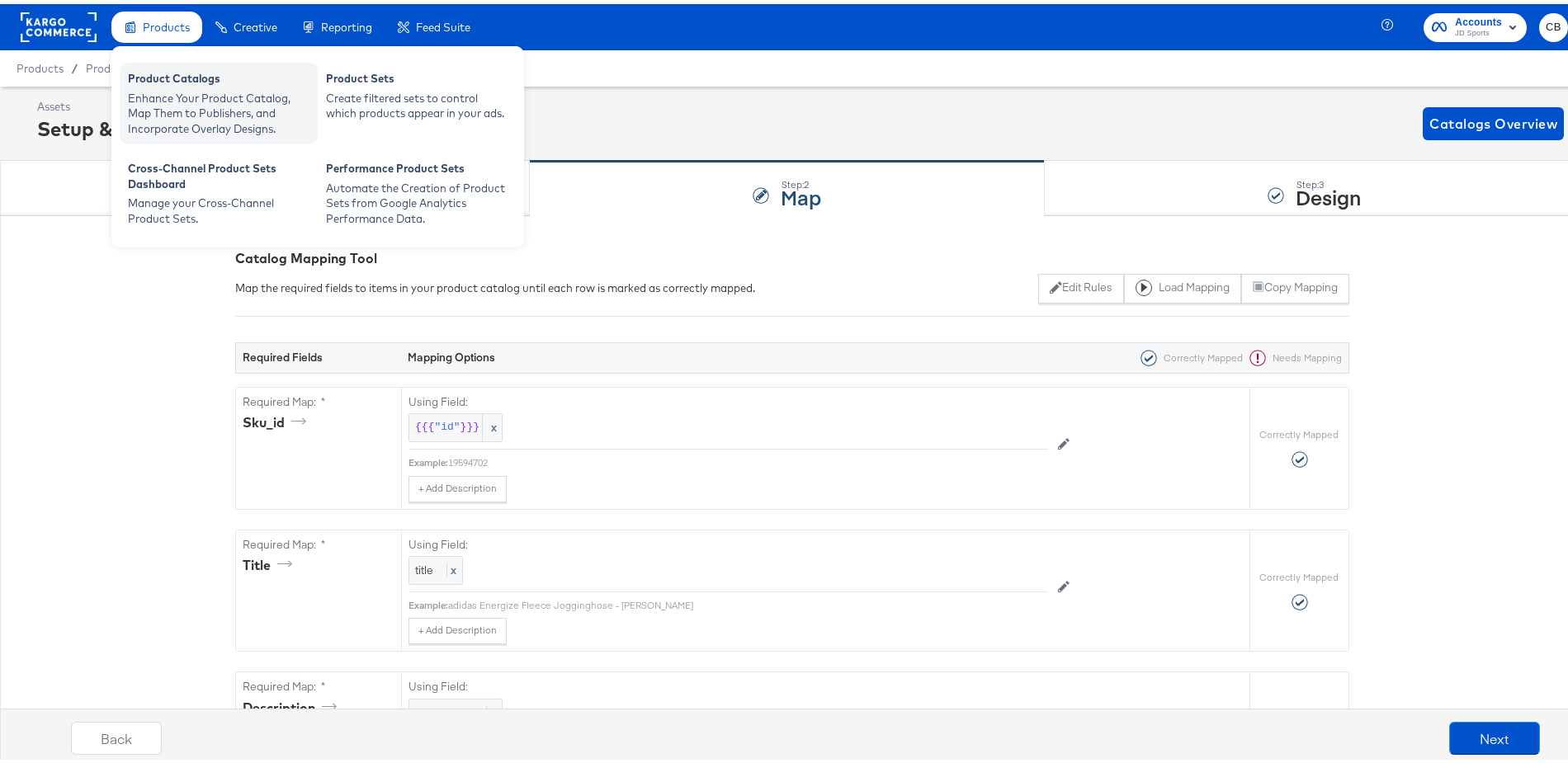
click at [168, 85] on div "Product Catalogs" at bounding box center [219, 76] width 182 height 20
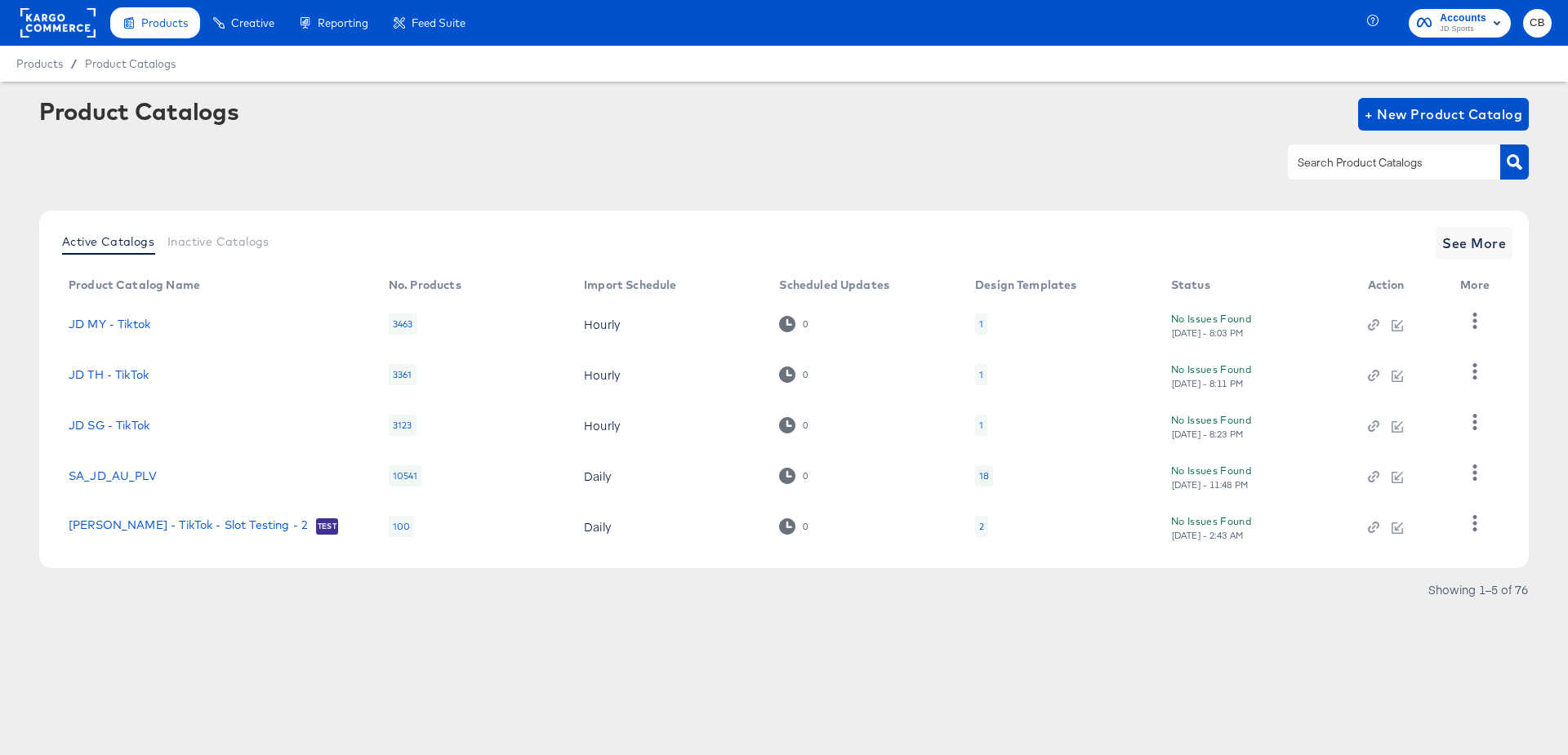
click at [1339, 152] on div at bounding box center [1393, 162] width 212 height 34
type input "tiktok"
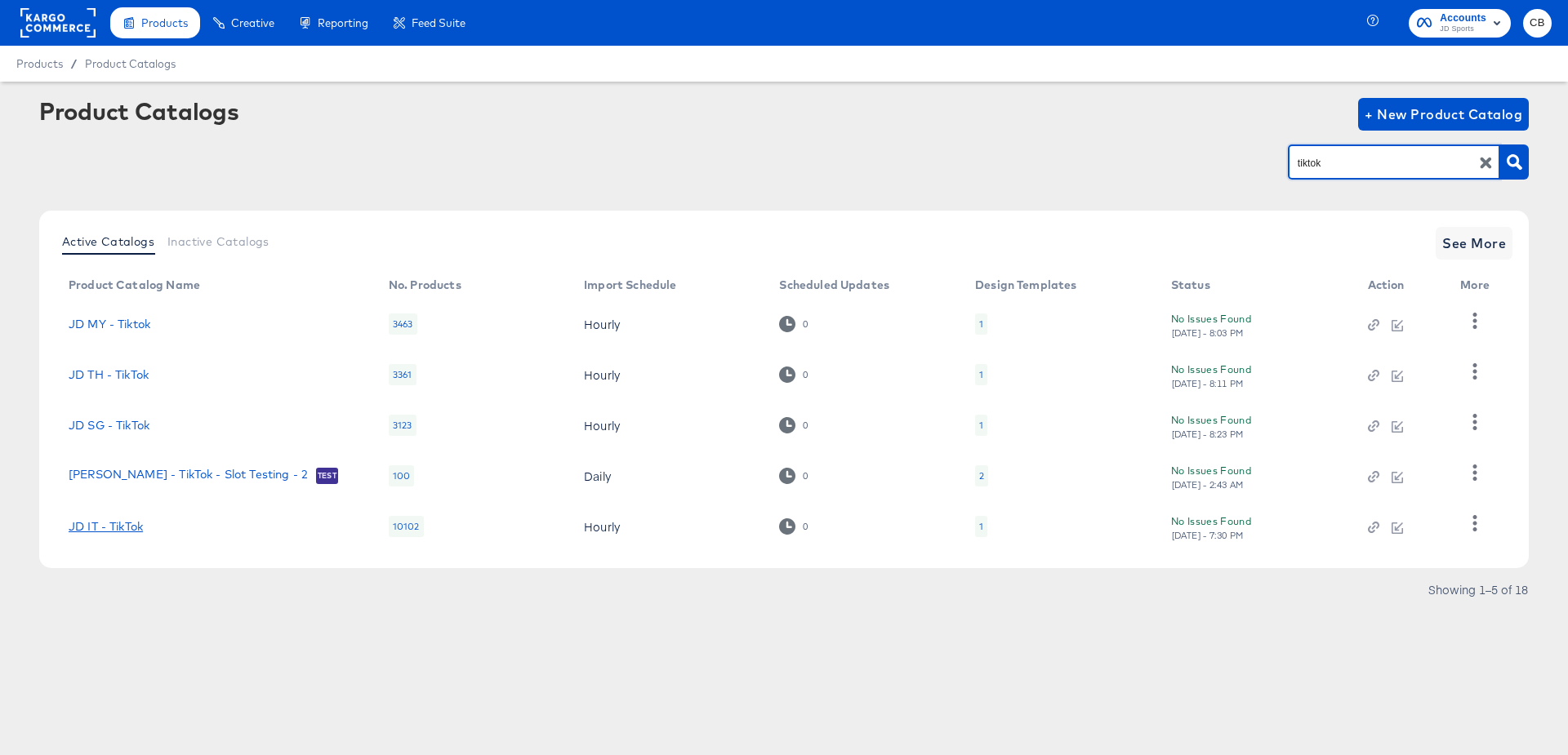
click at [105, 526] on link "JD IT - TikTok" at bounding box center [105, 526] width 74 height 13
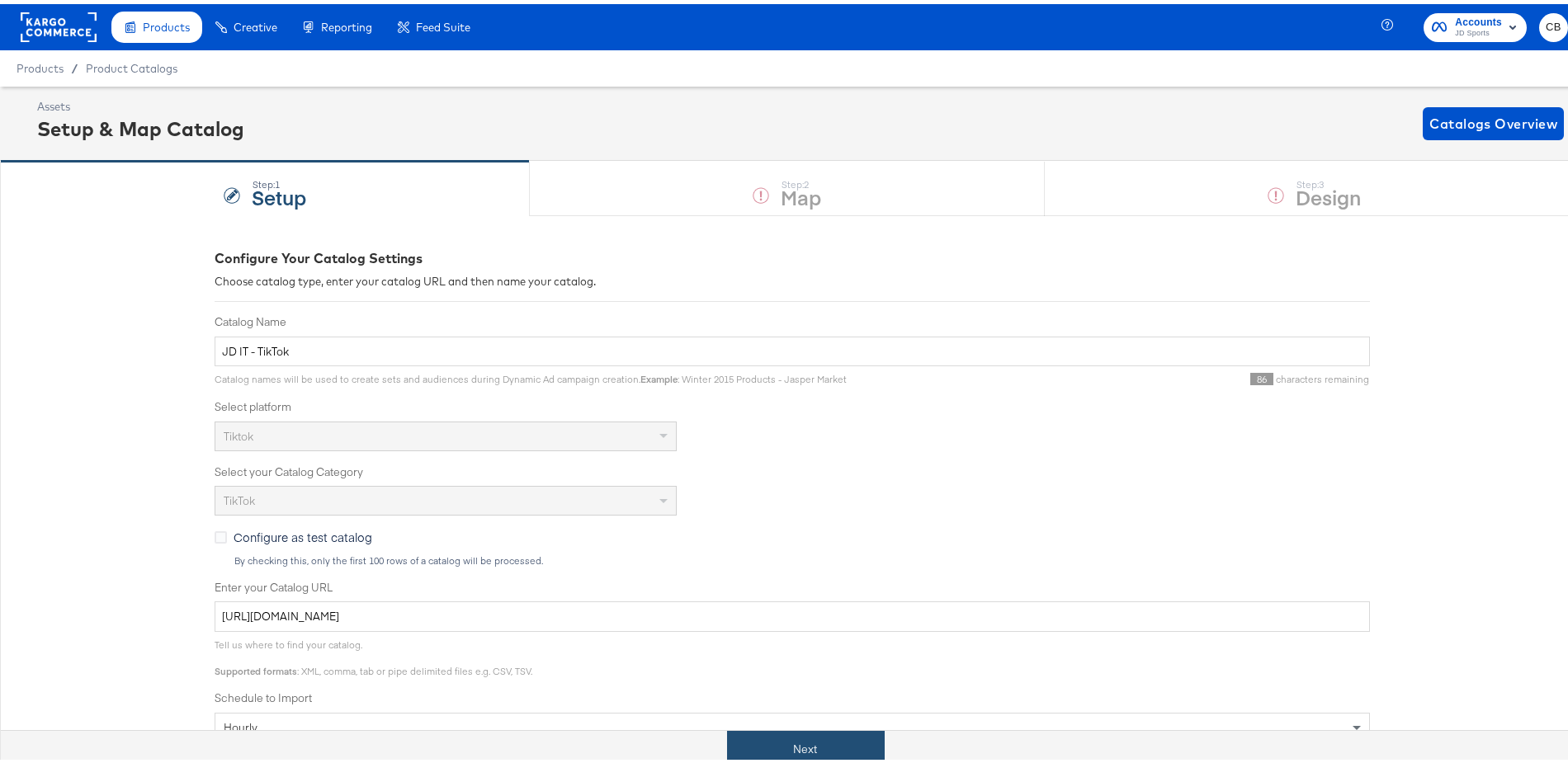
click at [817, 738] on button "Next" at bounding box center [805, 745] width 157 height 37
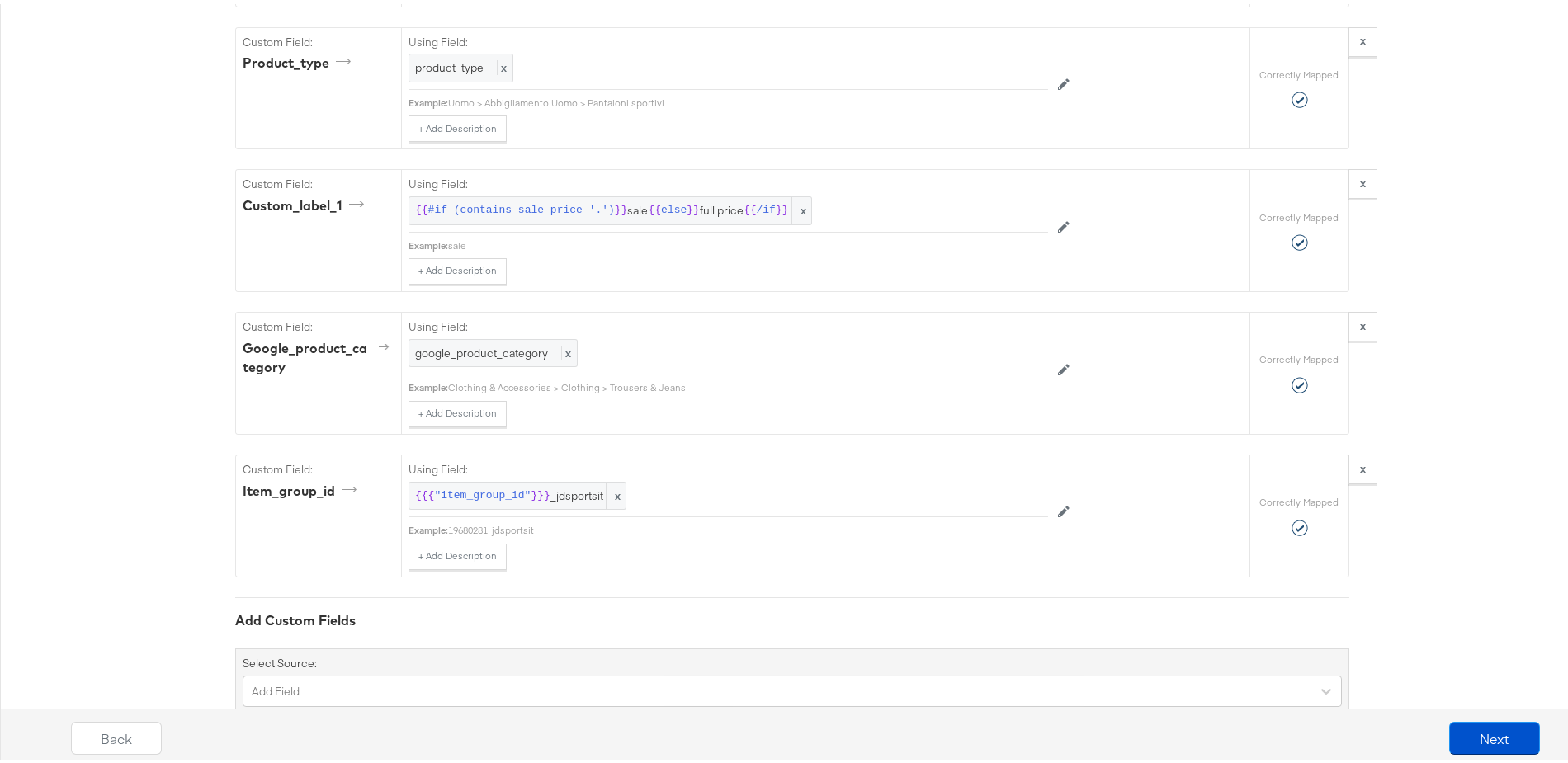
scroll to position [1818, 0]
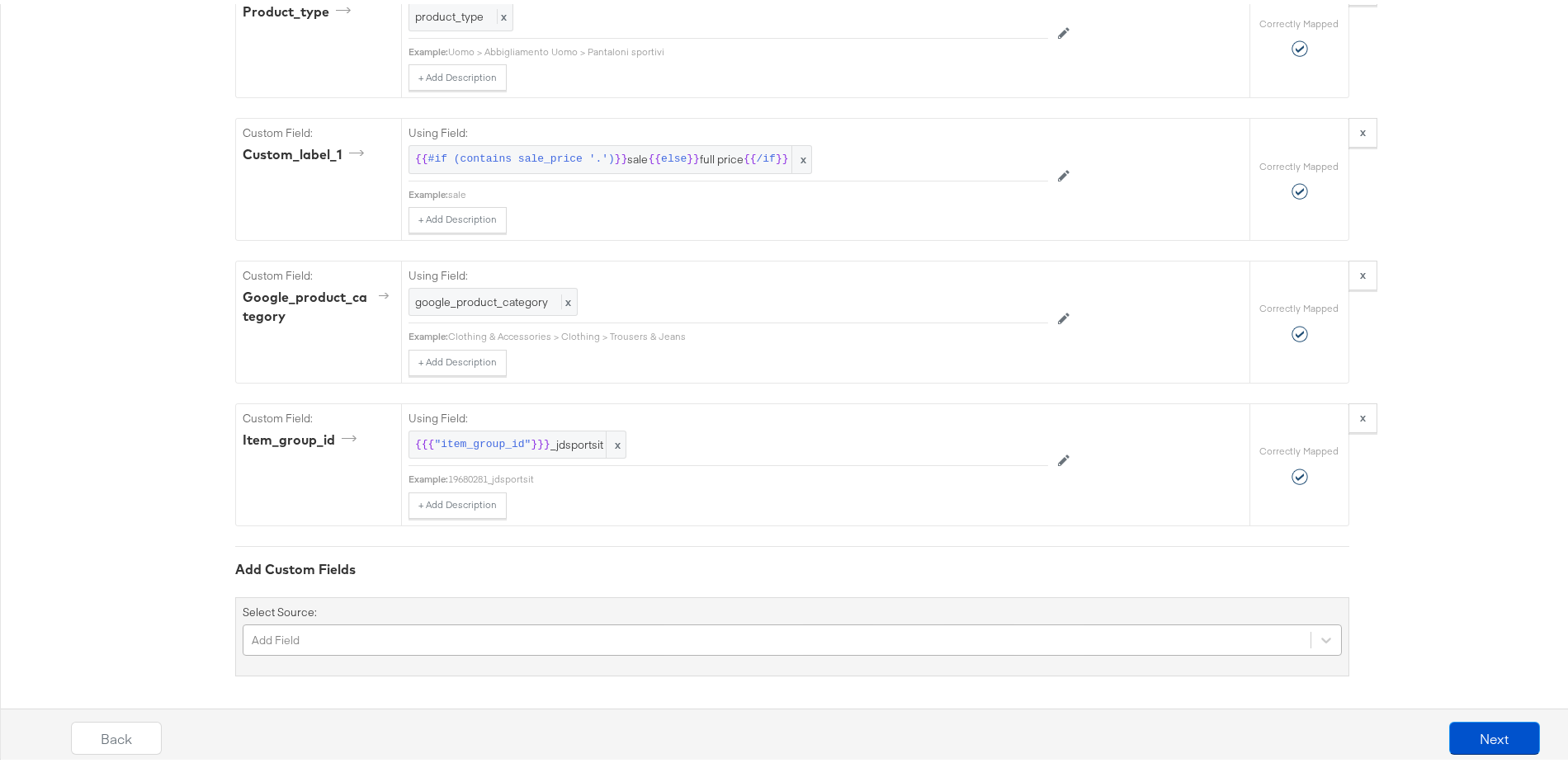
click at [330, 621] on div "Add Field" at bounding box center [791, 636] width 1099 height 31
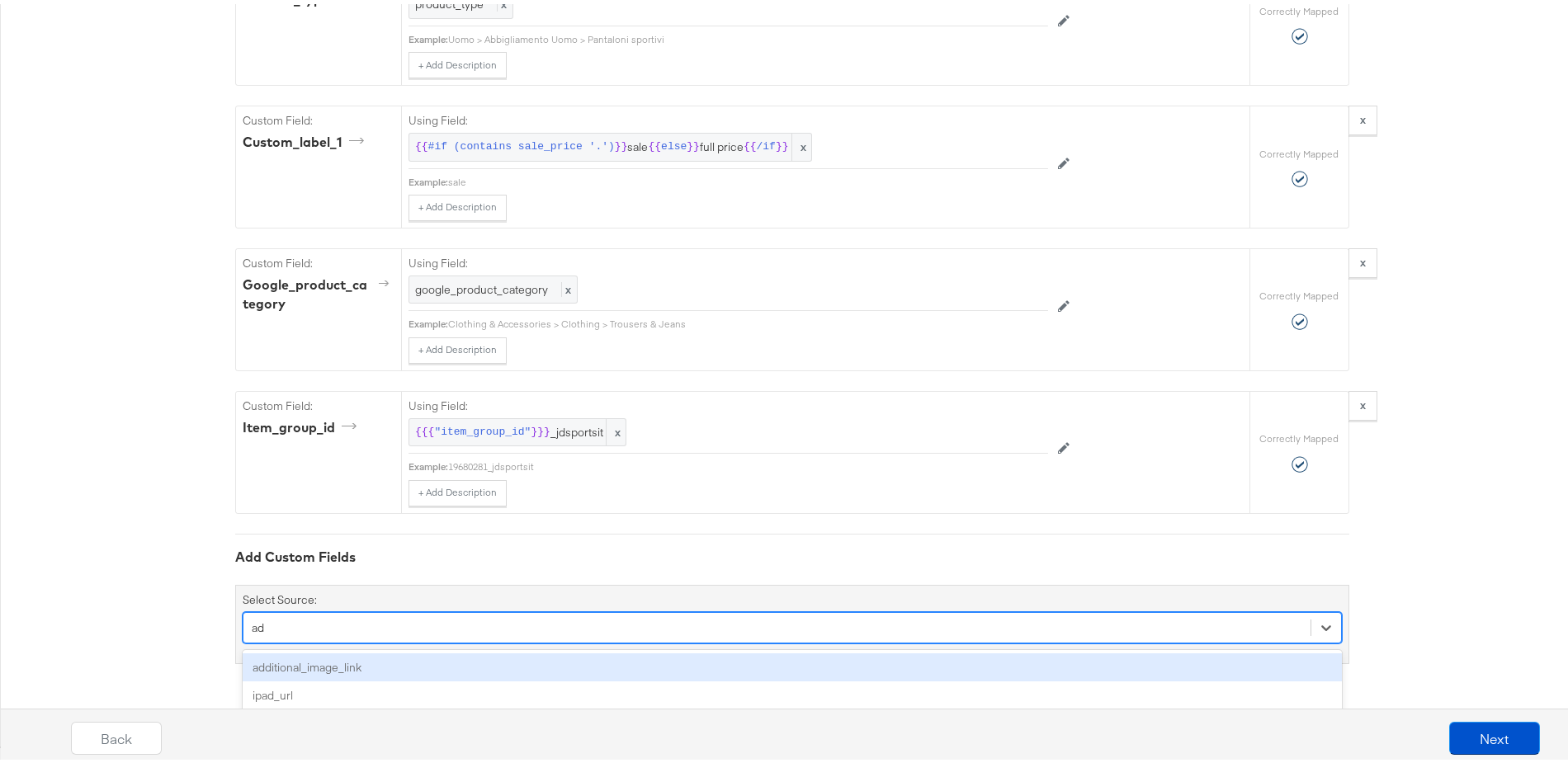
type input "add"
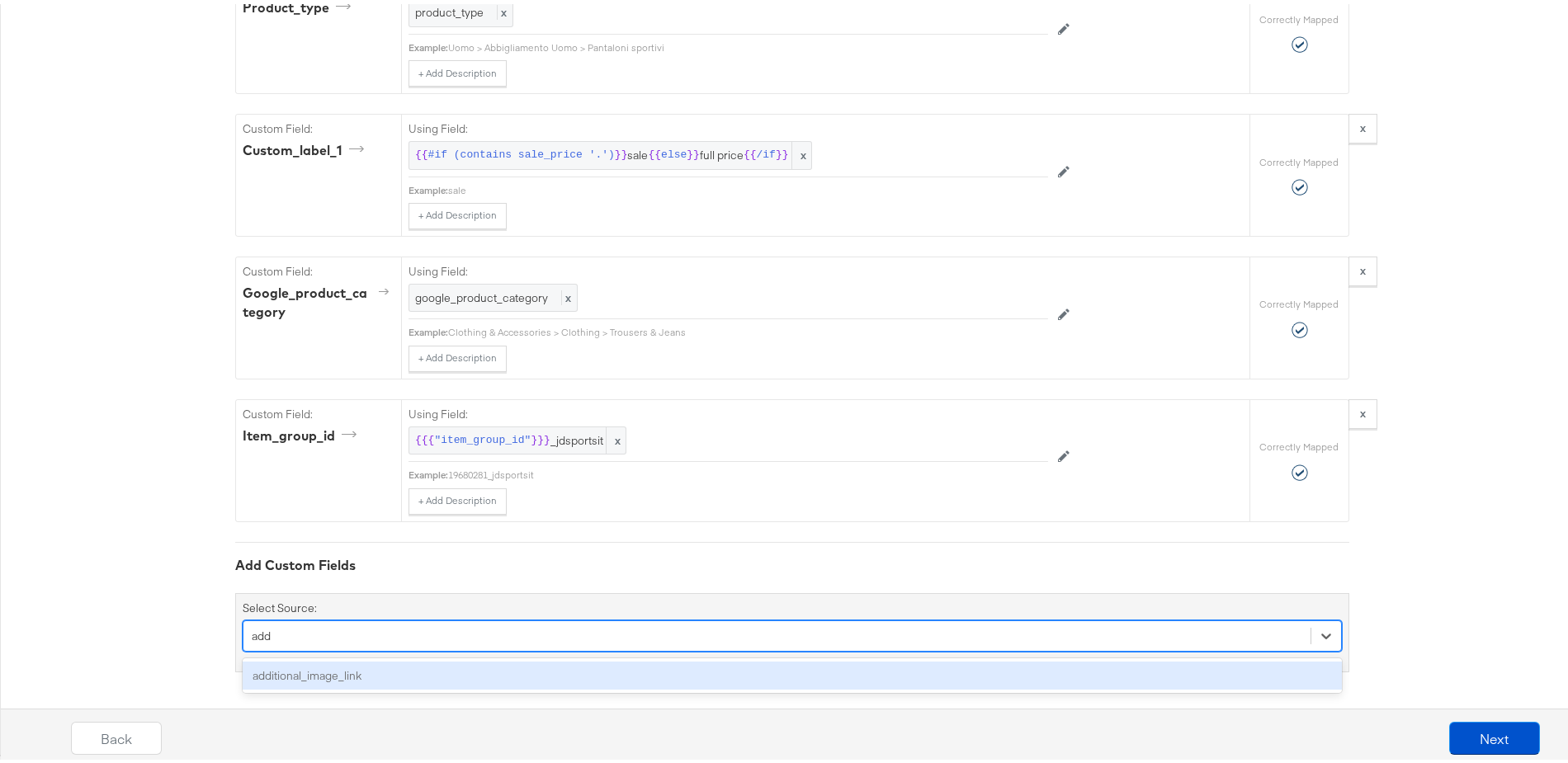
scroll to position [1818, 0]
click at [314, 675] on div "additional_image_link" at bounding box center [791, 676] width 1099 height 29
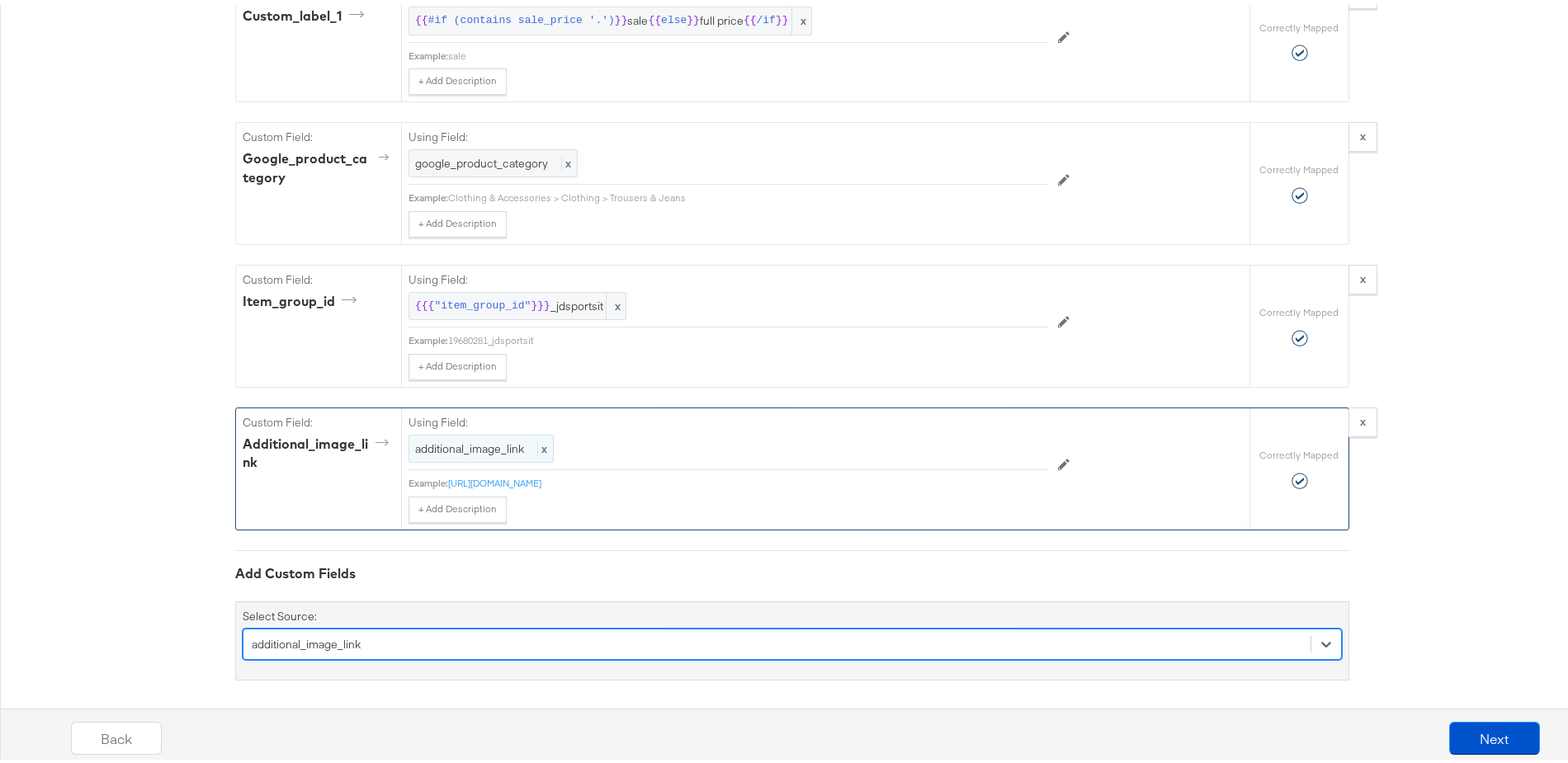
click at [484, 445] on span "additional_image_link" at bounding box center [470, 445] width 109 height 15
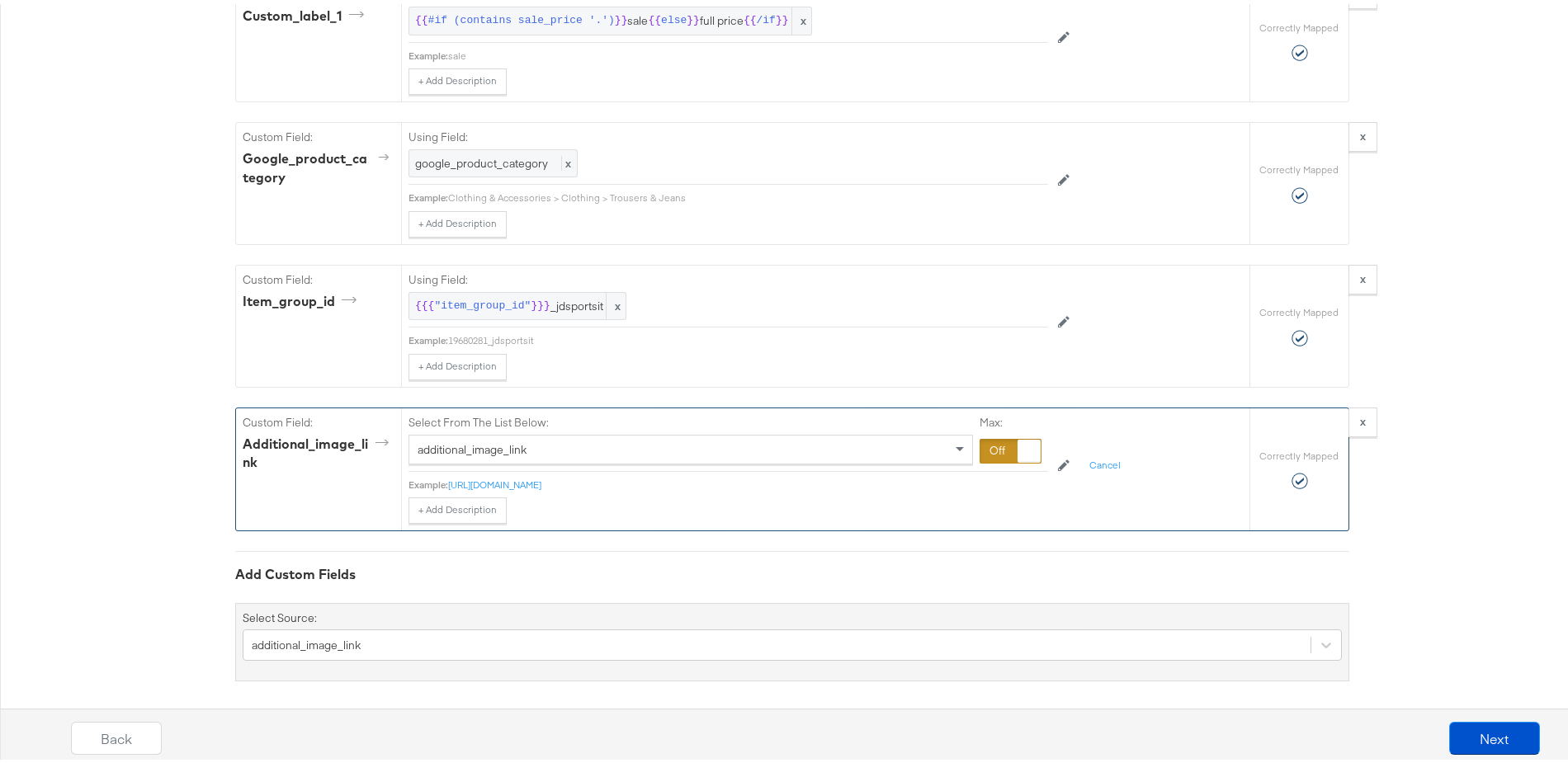
click at [985, 445] on div at bounding box center [1010, 447] width 62 height 25
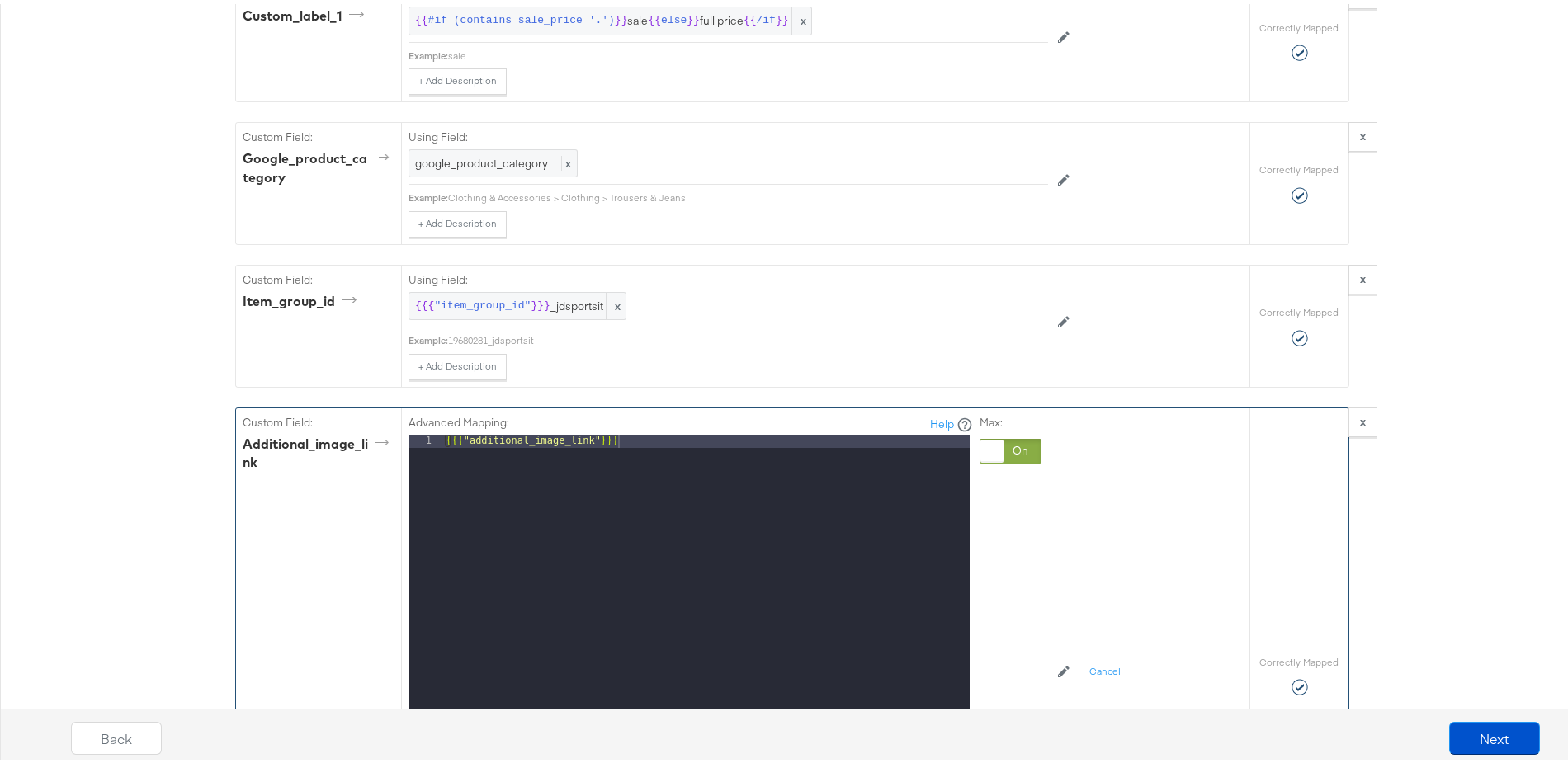
click at [537, 434] on div "{{{ "additional_image_link" }}}" at bounding box center [706, 651] width 528 height 439
click at [538, 434] on div "{{{ "additional_image_link" }}}" at bounding box center [706, 651] width 528 height 439
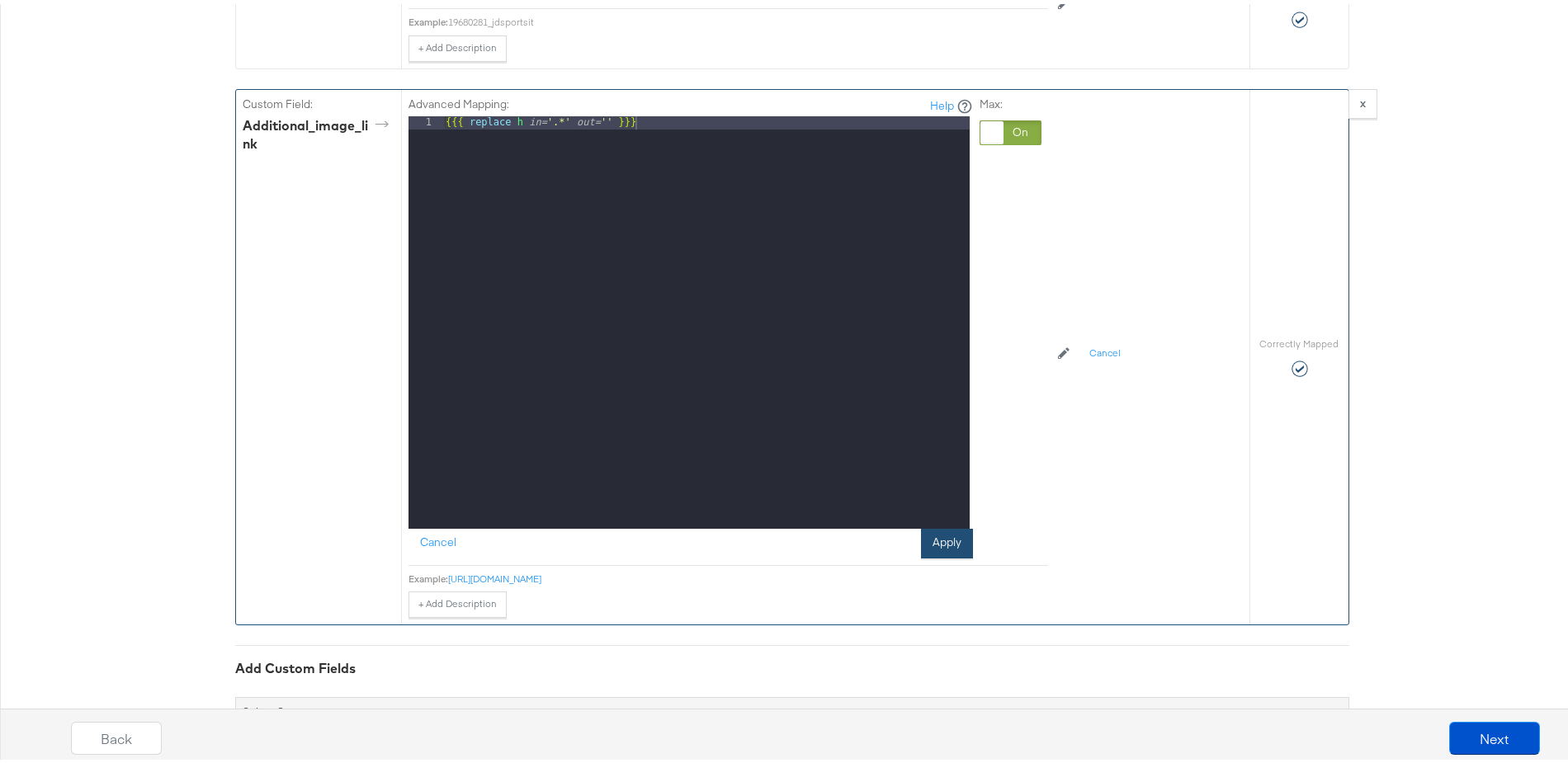
click at [943, 535] on button "Apply" at bounding box center [947, 540] width 52 height 29
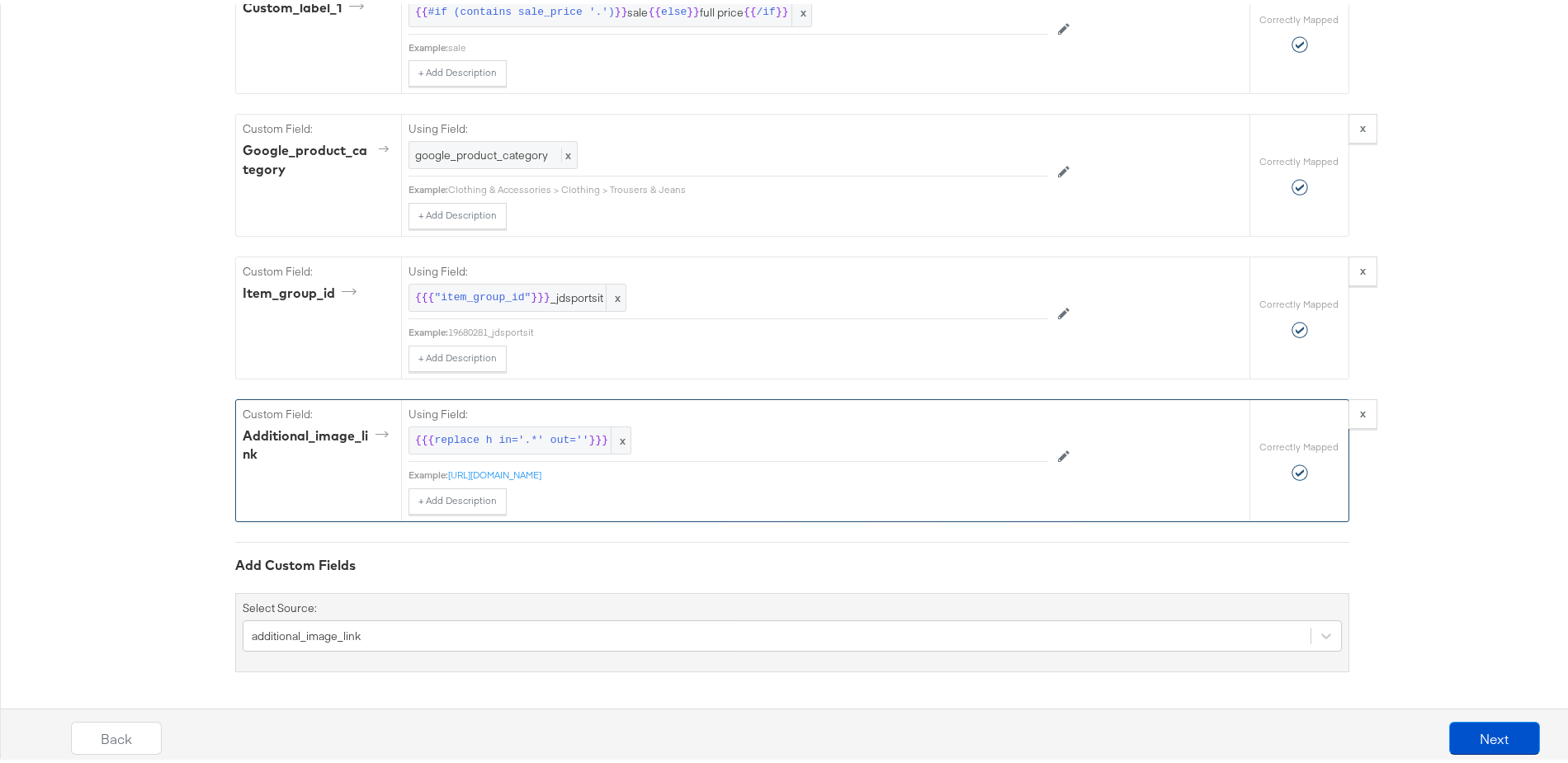
scroll to position [1959, 0]
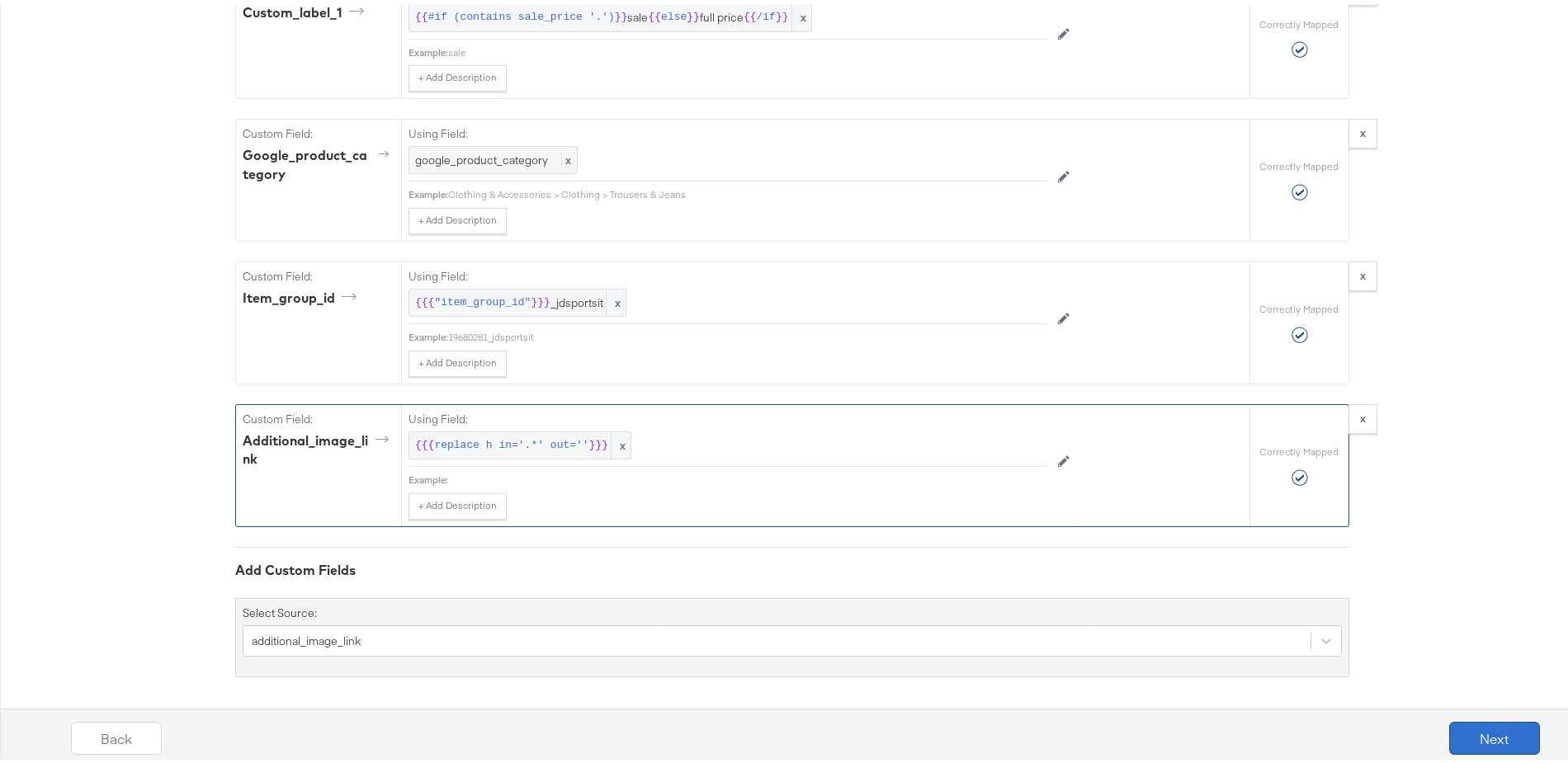
click at [1484, 728] on button "Next" at bounding box center [1494, 734] width 91 height 33
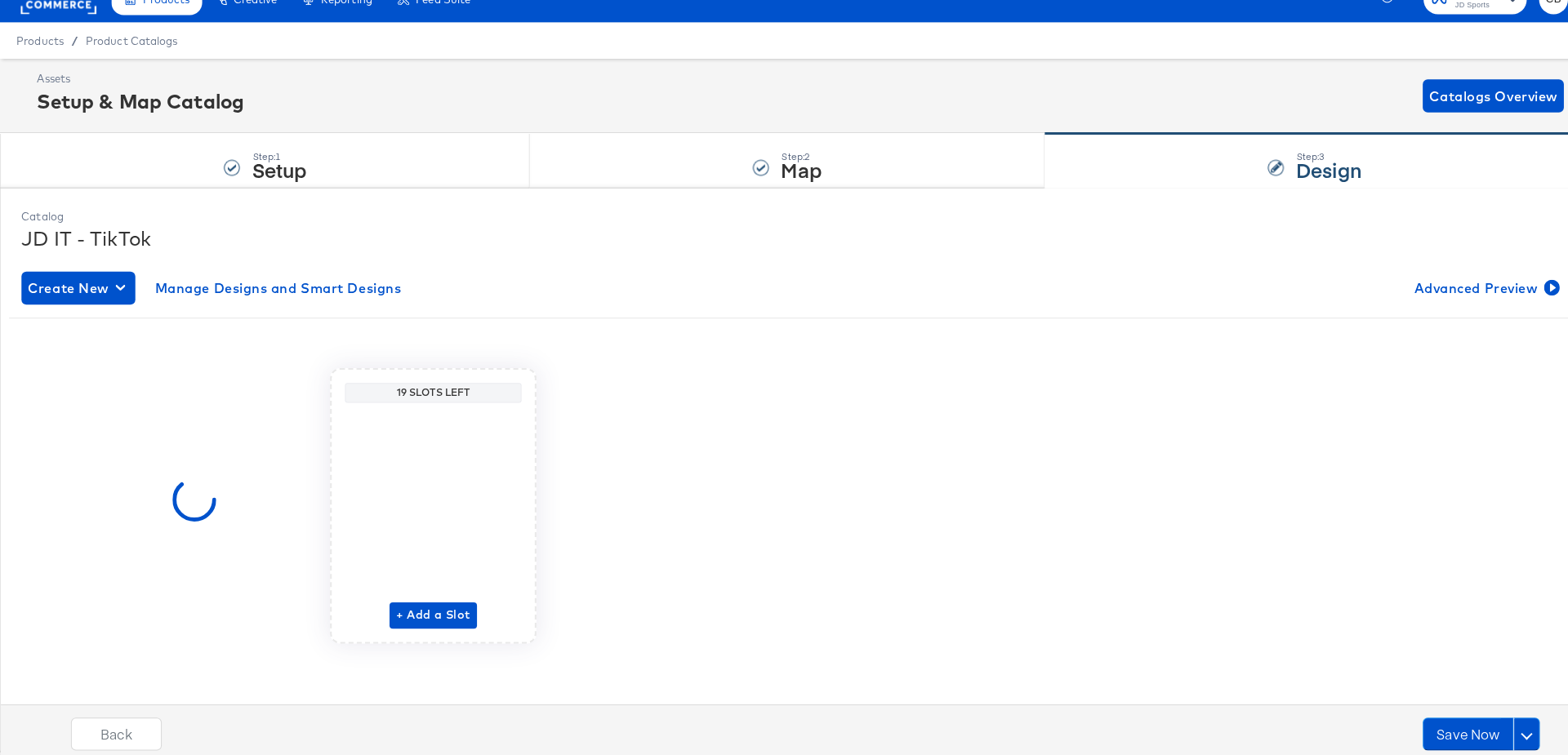
scroll to position [0, 0]
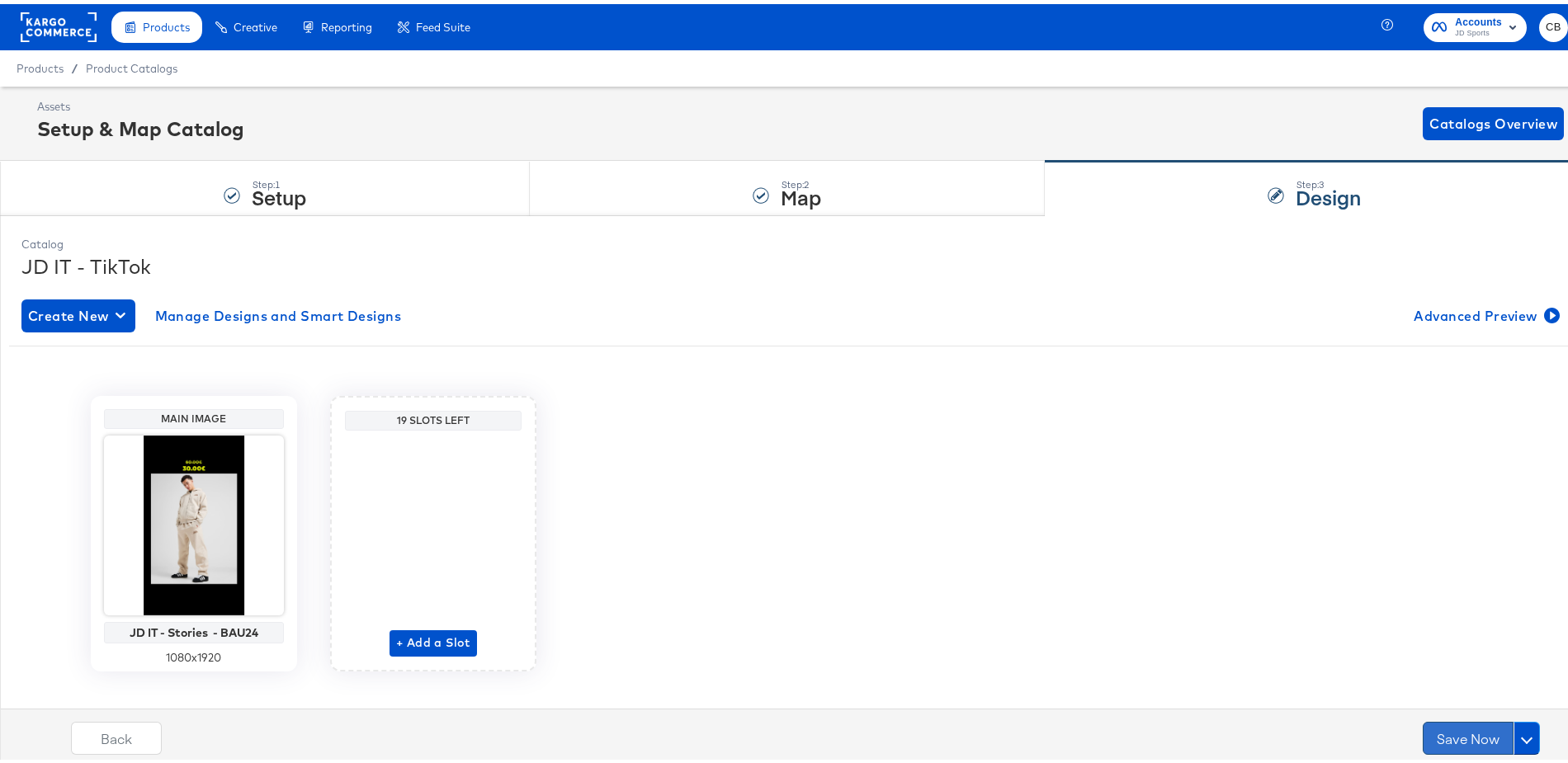
click at [1457, 741] on button "Save Now" at bounding box center [1468, 734] width 91 height 33
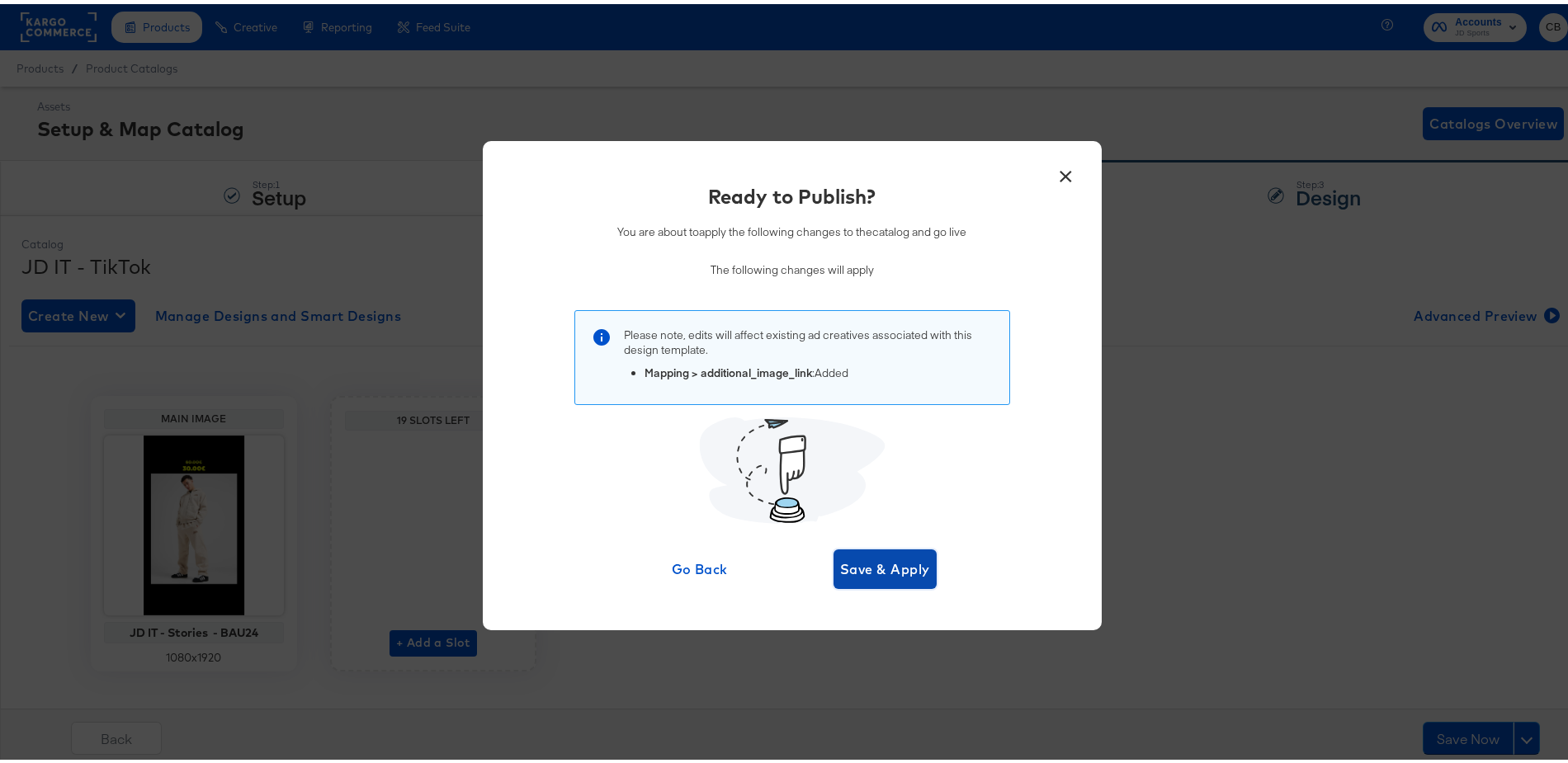
click at [878, 563] on span "Save & Apply" at bounding box center [885, 565] width 90 height 23
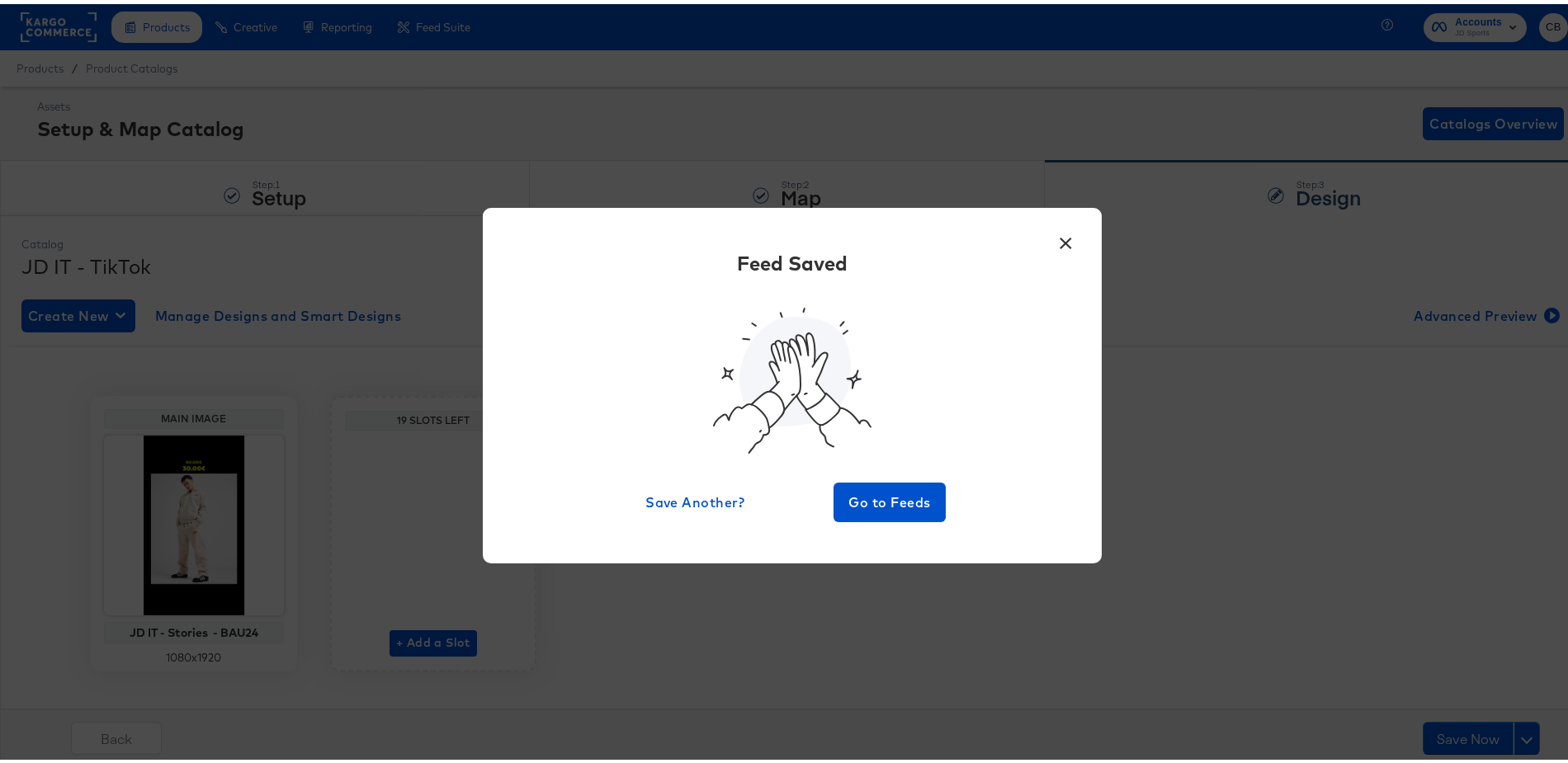
click at [1067, 238] on button "×" at bounding box center [1066, 235] width 29 height 29
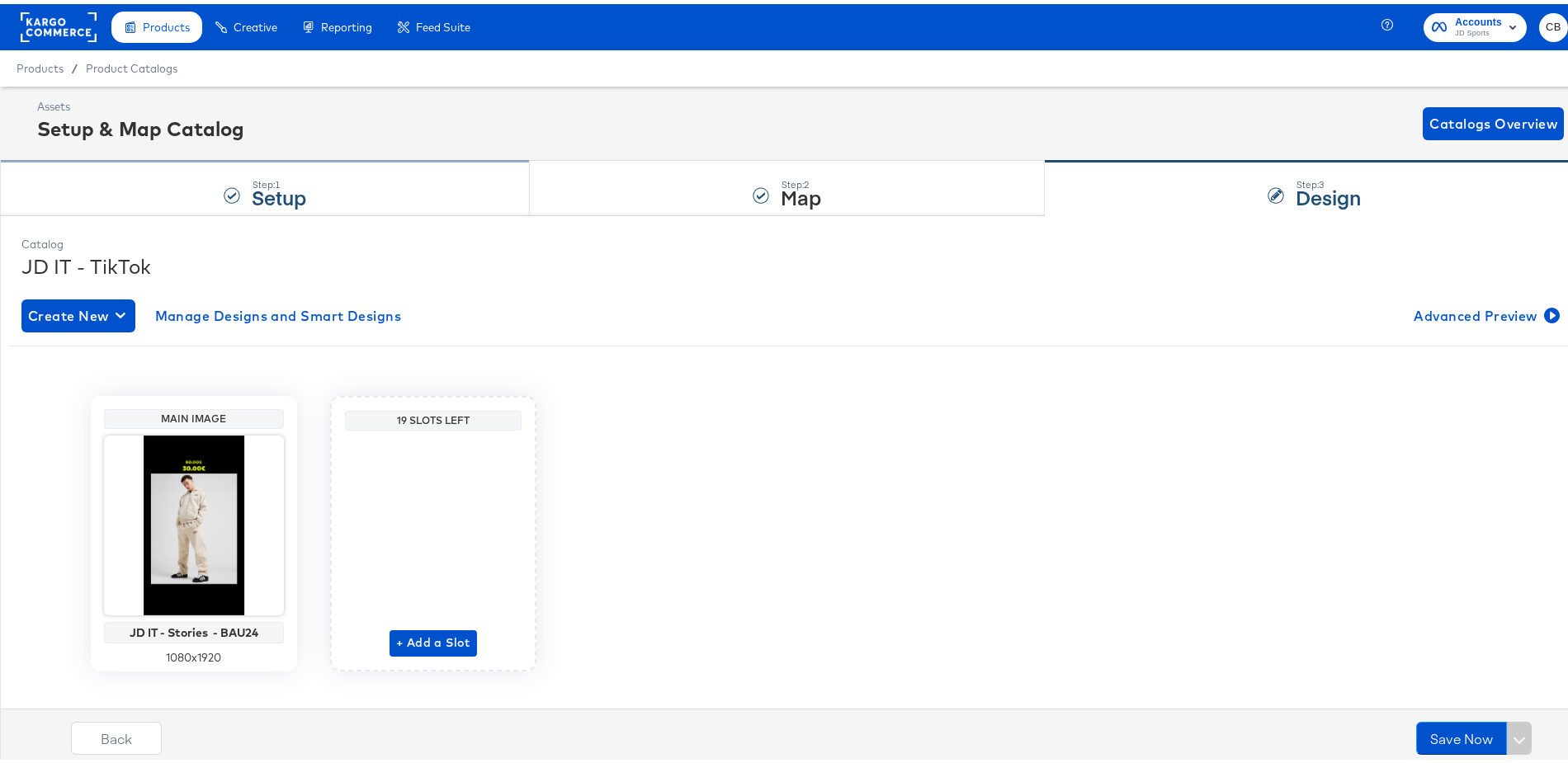
click at [149, 189] on div "Step: 1 Setup" at bounding box center [265, 184] width 529 height 54
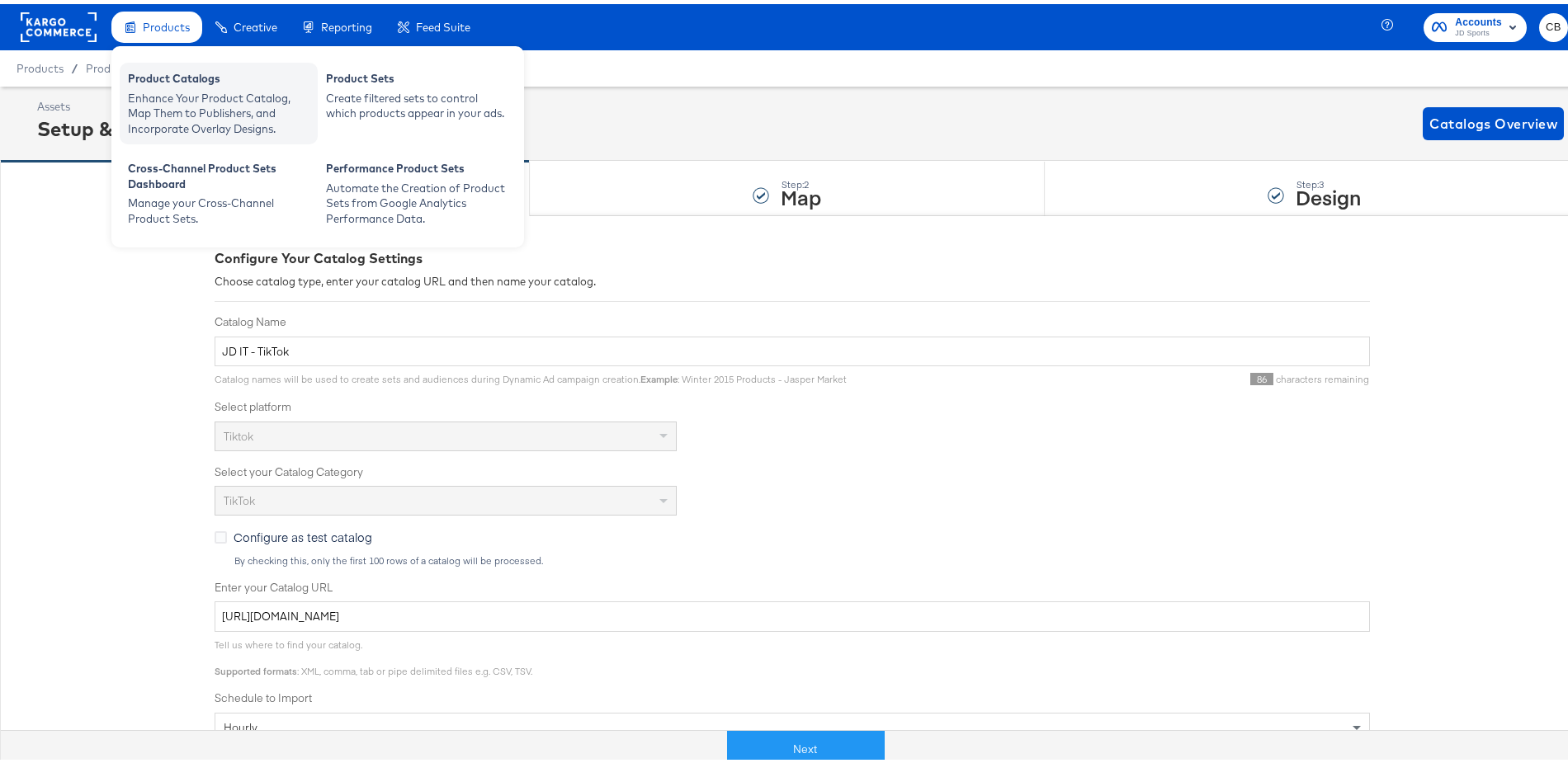
click at [162, 80] on div "Product Catalogs" at bounding box center [219, 76] width 182 height 20
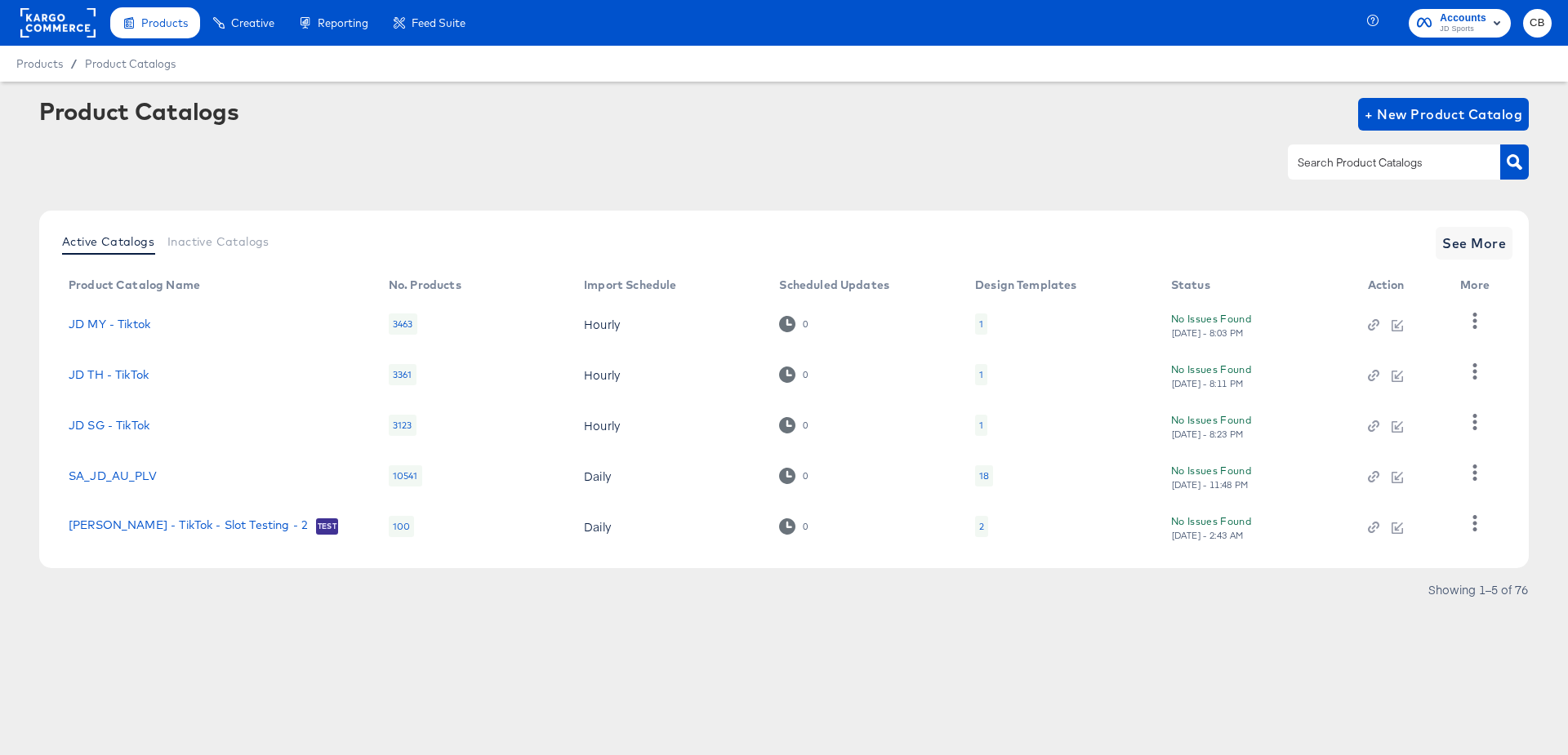
click at [1350, 164] on input "text" at bounding box center [1381, 163] width 174 height 19
type input "tiktok"
